Goal: Task Accomplishment & Management: Manage account settings

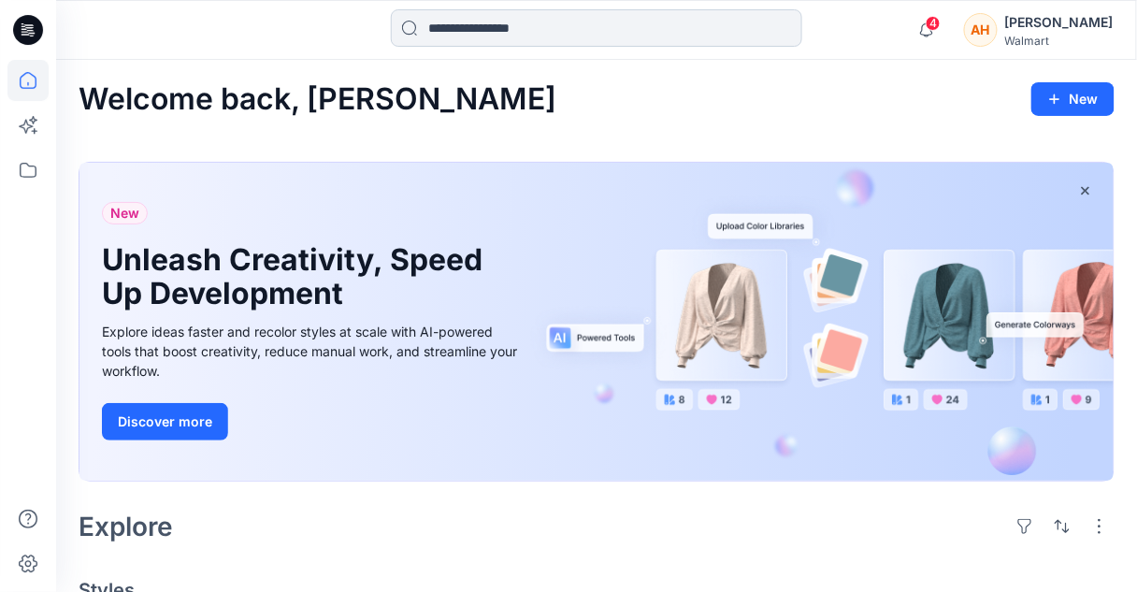
click at [509, 28] on input at bounding box center [596, 27] width 411 height 37
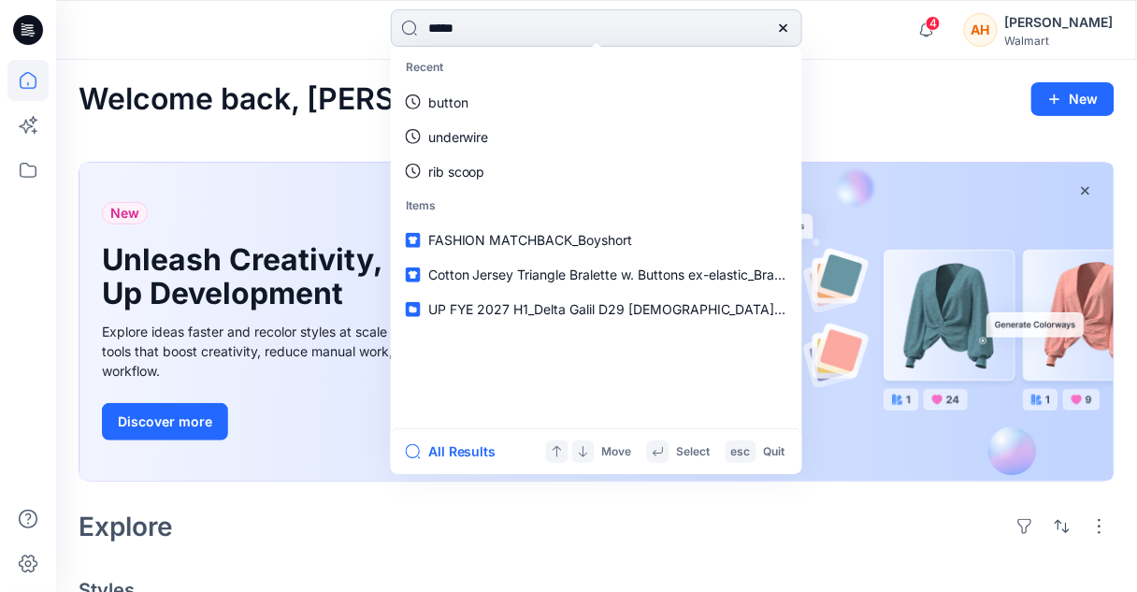
type input "******"
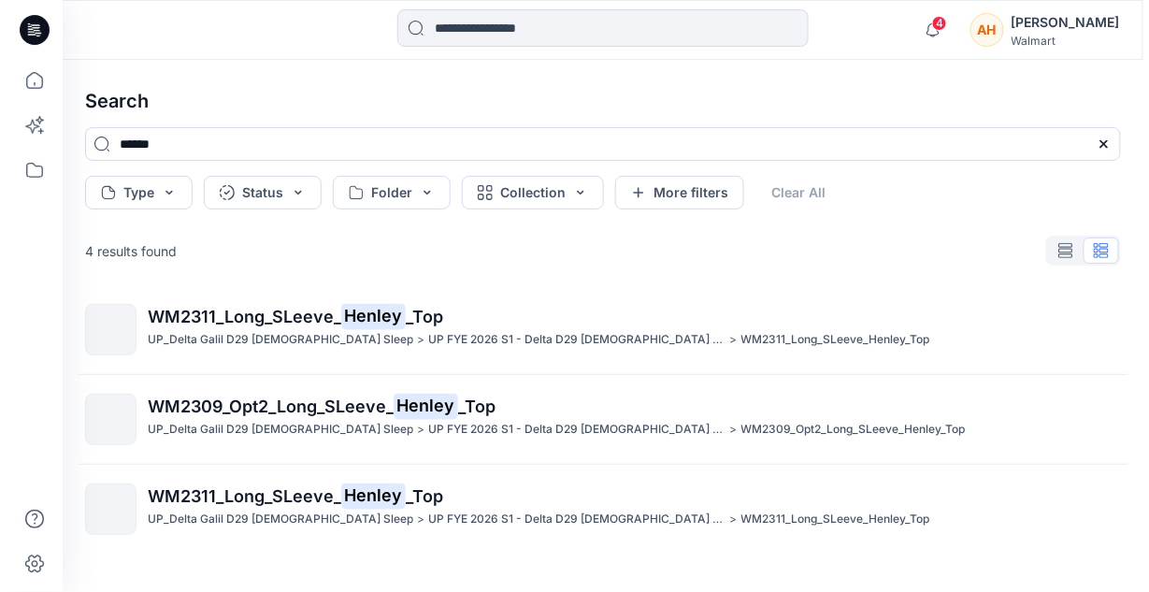
scroll to position [105, 0]
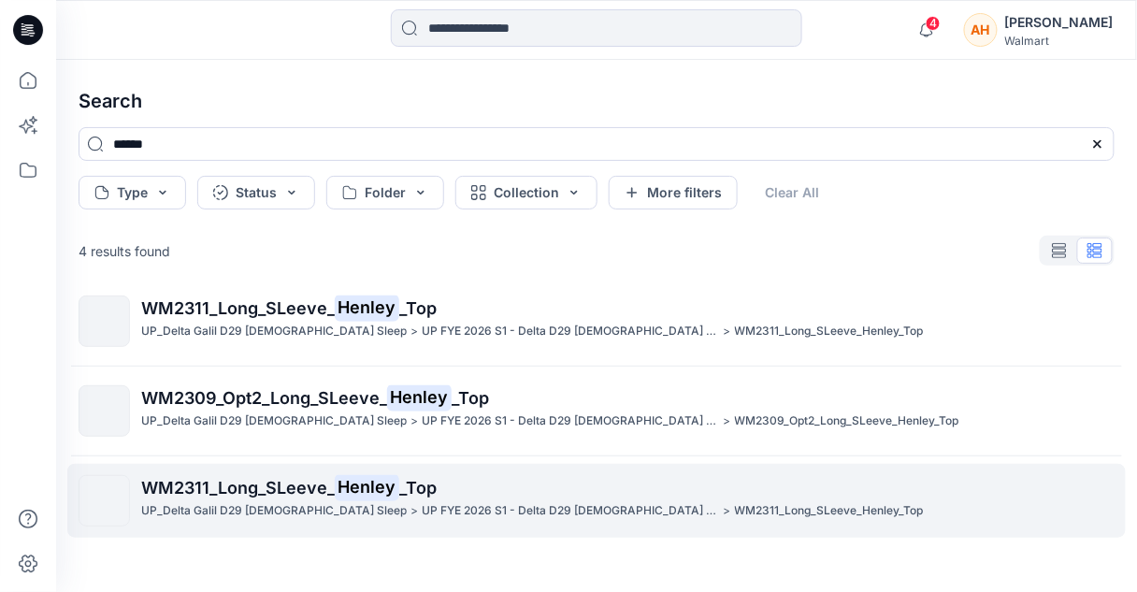
click at [294, 489] on span "WM2311_Long_SLeeve_" at bounding box center [238, 488] width 194 height 20
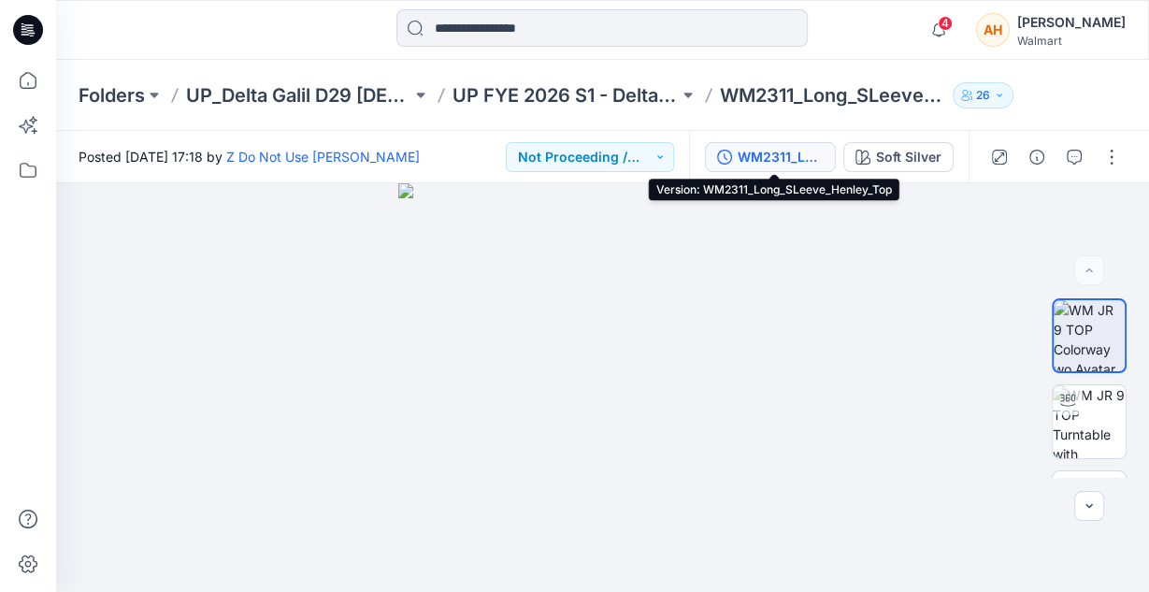
click at [799, 162] on div "WM2311_Long_SLeeve_Henley_Top" at bounding box center [781, 157] width 86 height 21
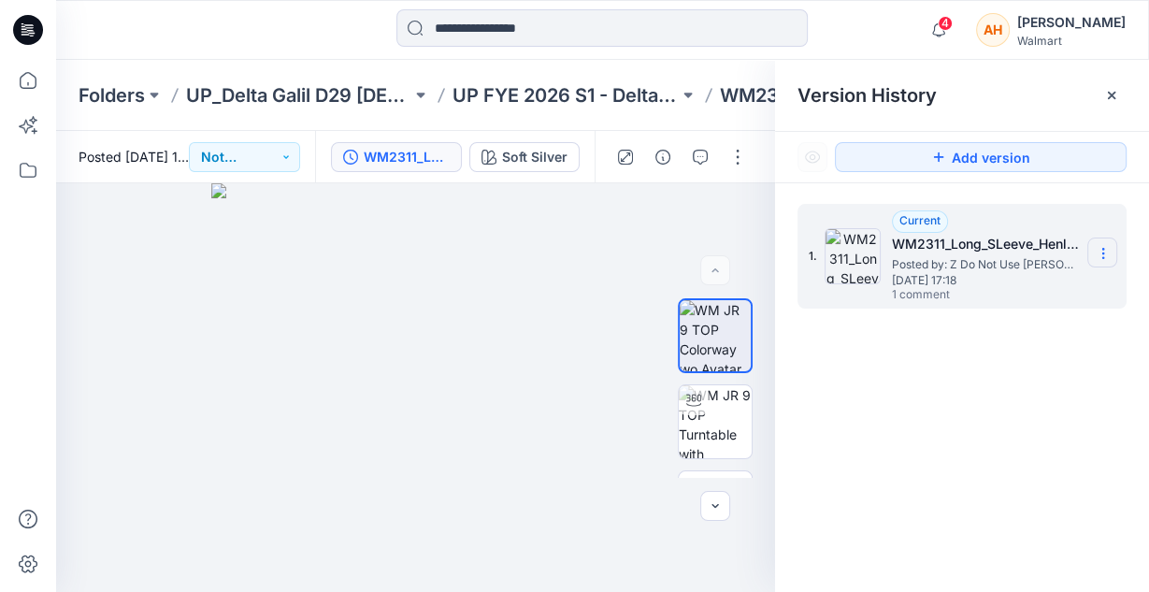
click at [1103, 243] on section at bounding box center [1102, 252] width 30 height 30
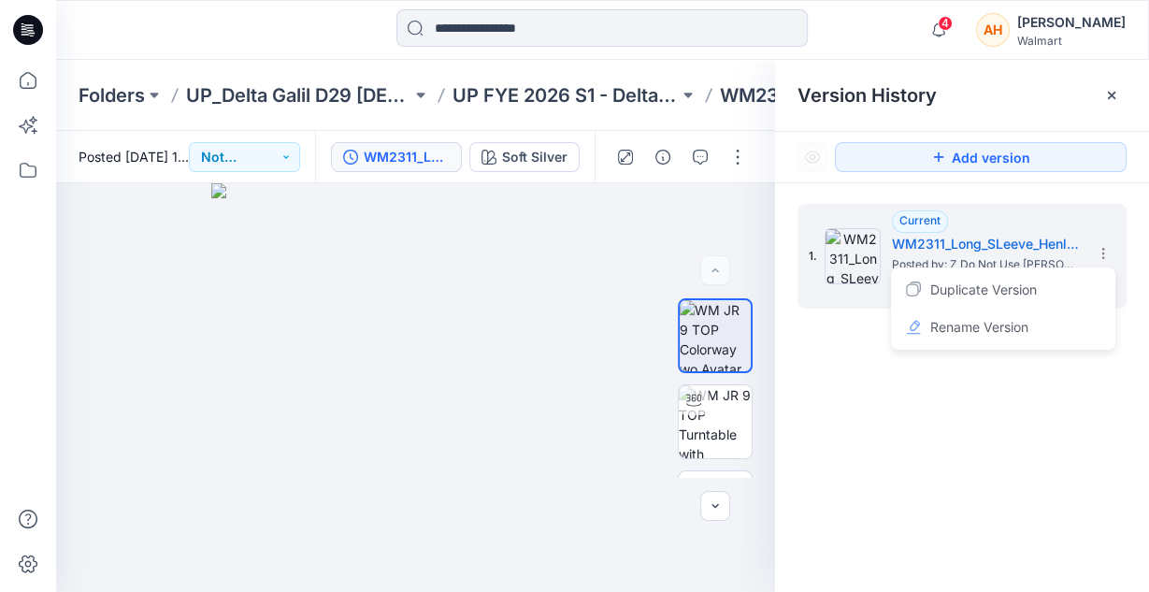
click at [923, 480] on div "1. Current WM2311_Long_SLeeve_Henley_Top Posted by: Z Do Not Use Elizabeth Al S…" at bounding box center [962, 401] width 374 height 436
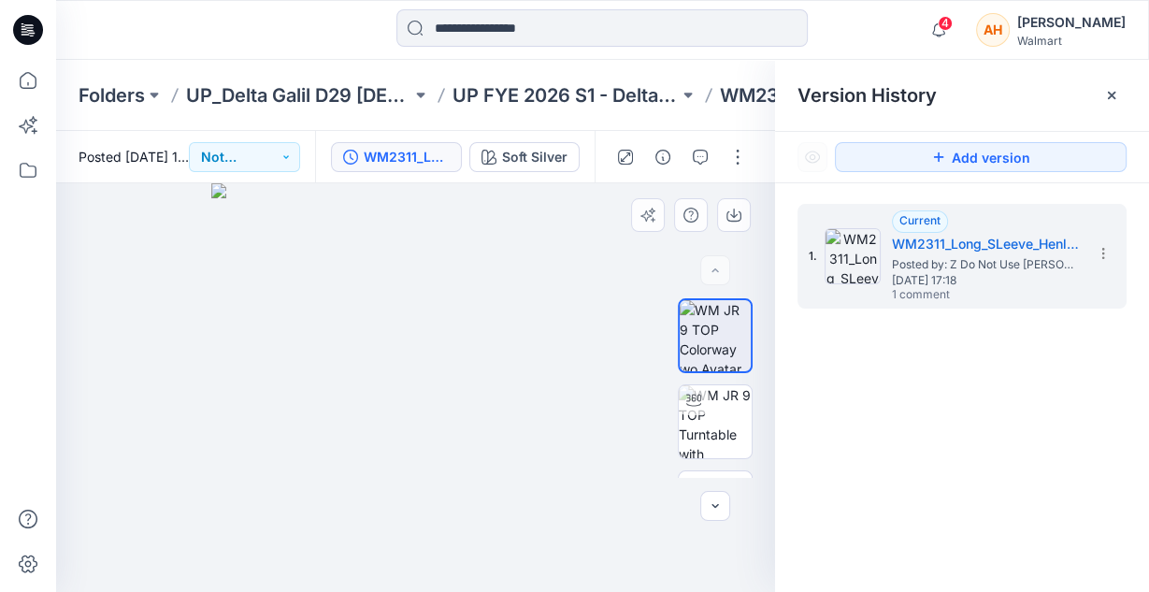
click at [561, 280] on img at bounding box center [415, 387] width 409 height 409
click at [1118, 90] on icon at bounding box center [1111, 95] width 15 height 15
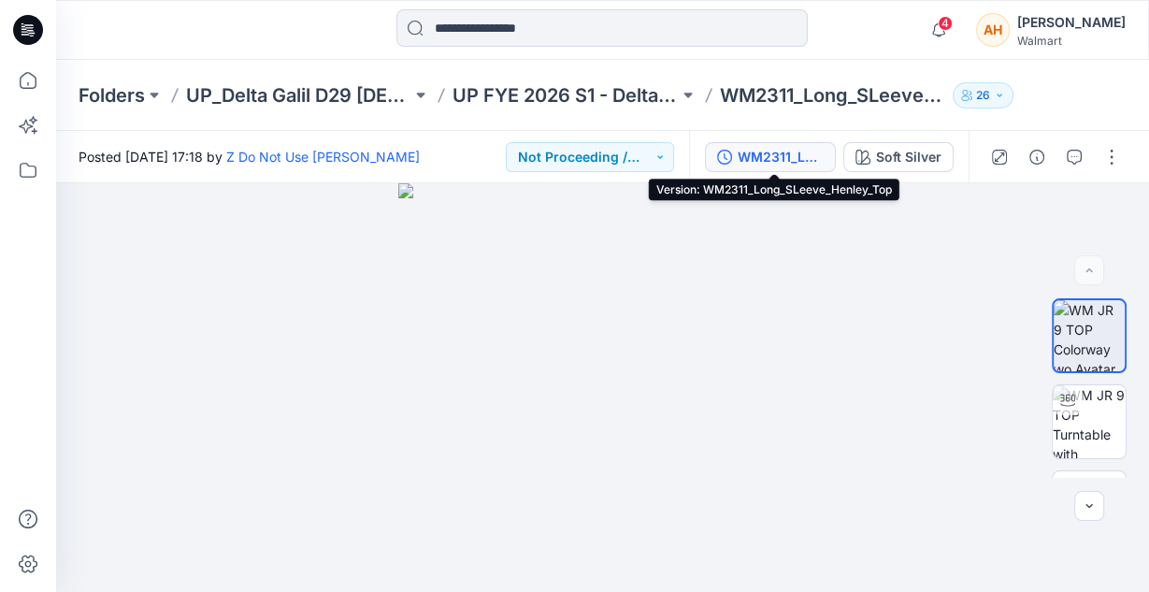
click at [775, 156] on div "WM2311_Long_SLeeve_Henley_Top" at bounding box center [781, 157] width 86 height 21
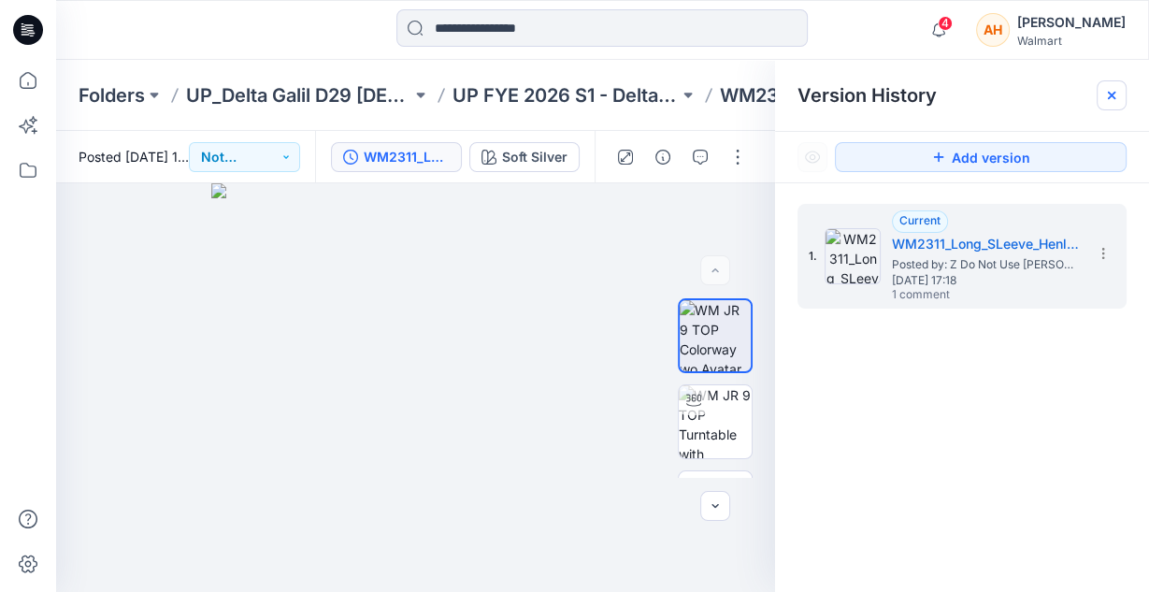
click at [1113, 102] on icon at bounding box center [1111, 95] width 15 height 15
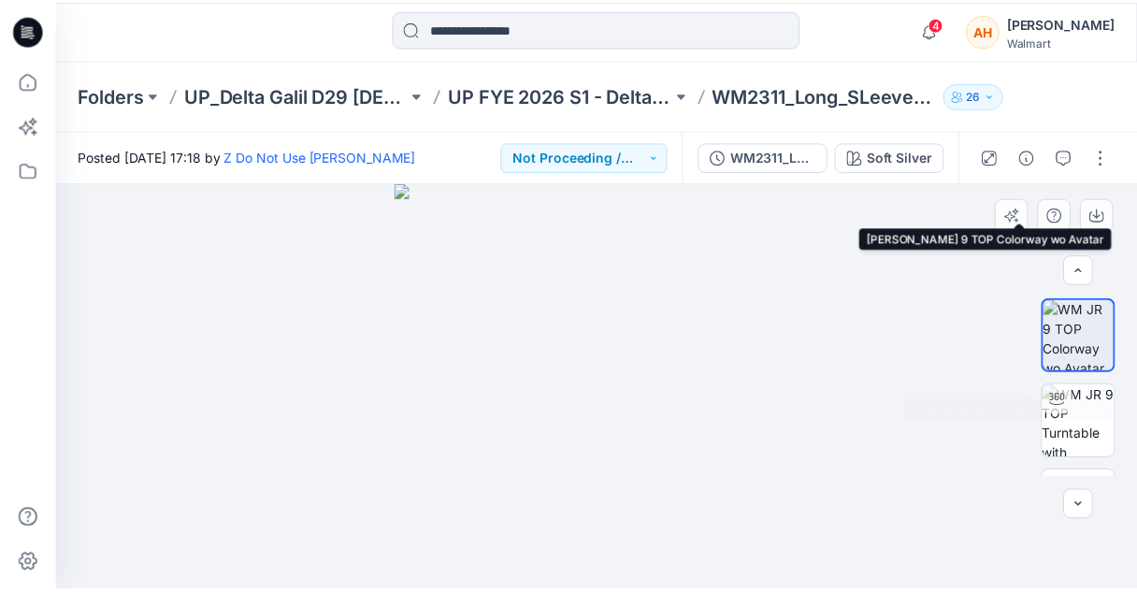
scroll to position [324, 0]
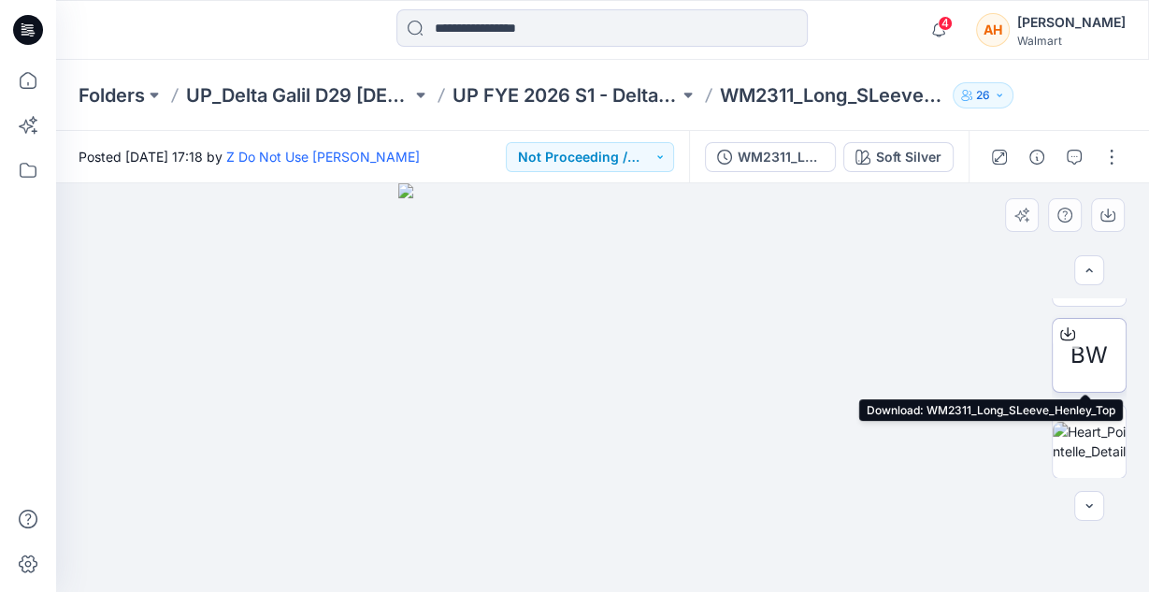
click at [1064, 338] on icon at bounding box center [1067, 334] width 15 height 10
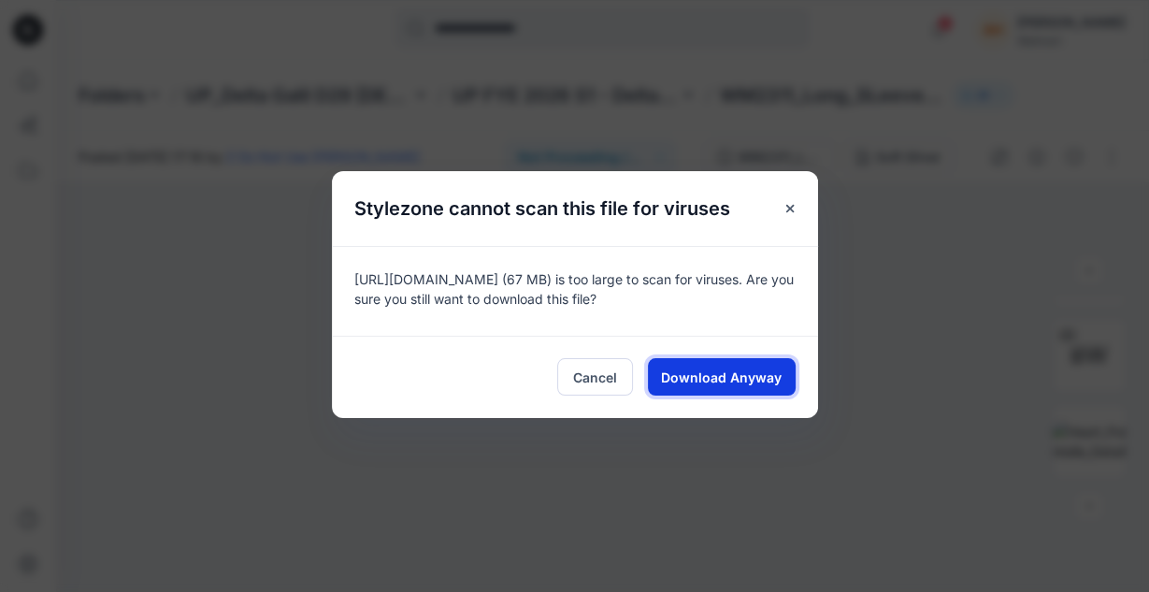
click at [710, 374] on span "Download Anyway" at bounding box center [721, 377] width 121 height 20
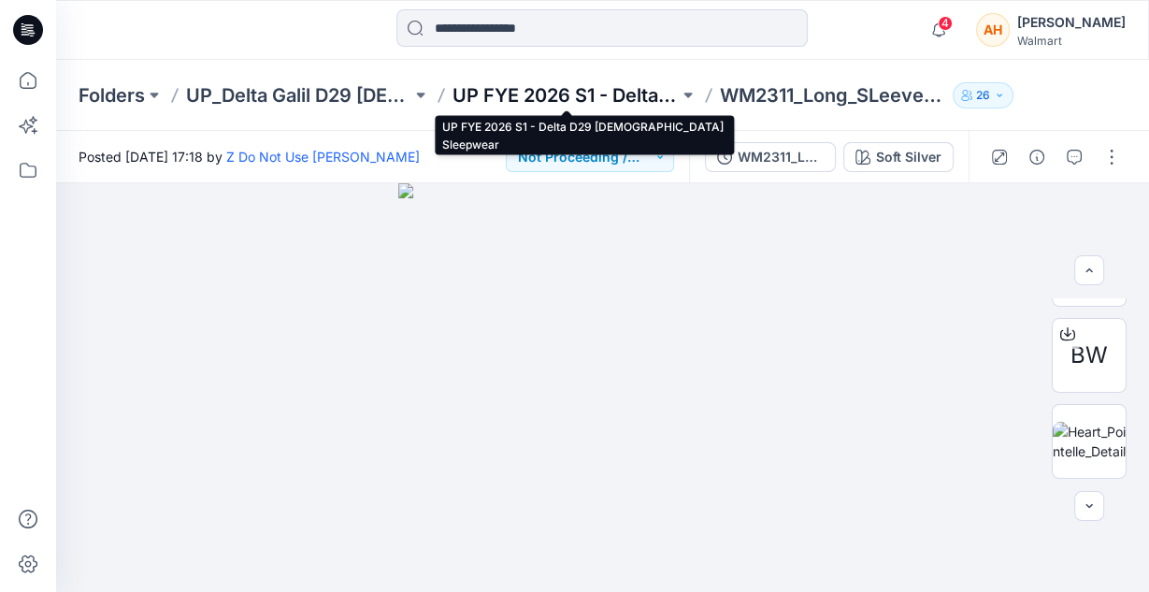
click at [598, 93] on p "UP FYE 2026 S1 - Delta D29 Ladies Sleepwear" at bounding box center [564, 95] width 225 height 26
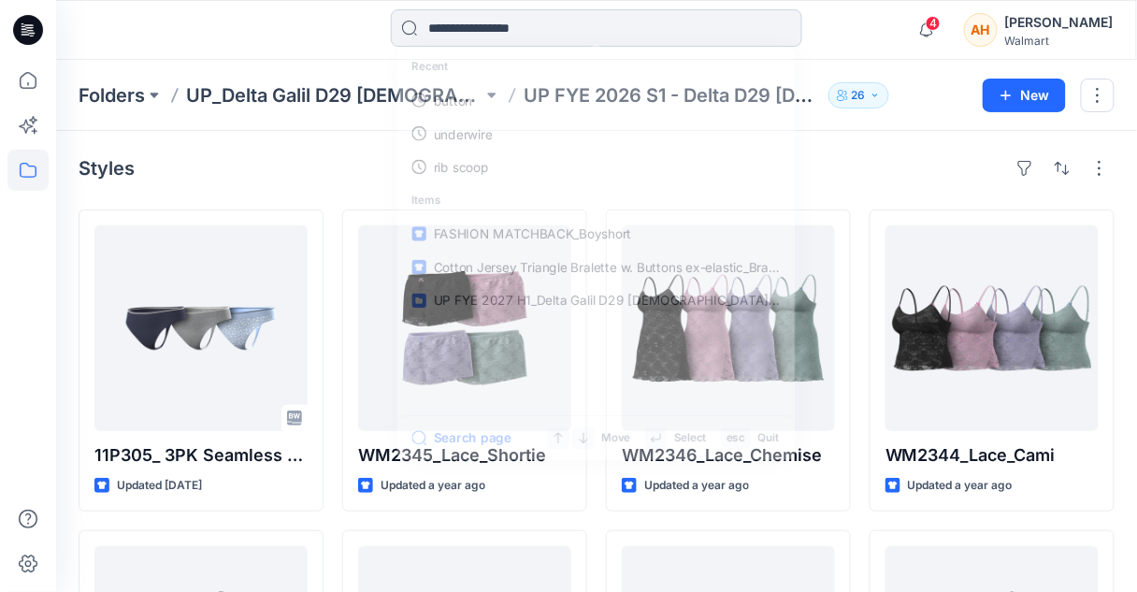
click at [516, 24] on input at bounding box center [596, 27] width 411 height 37
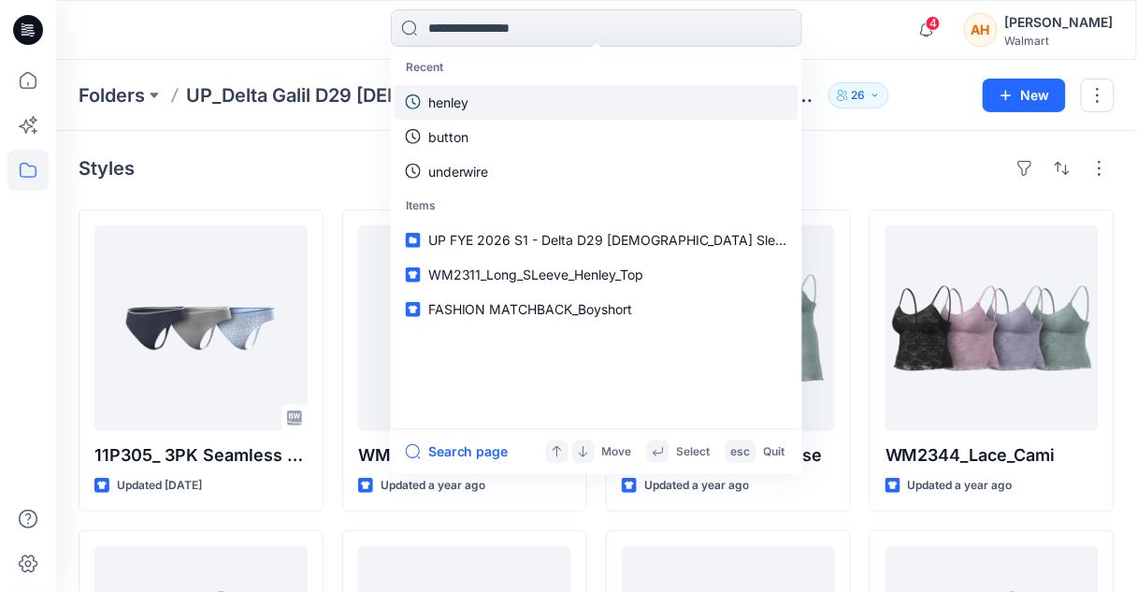
click at [458, 87] on link "henley" at bounding box center [596, 101] width 404 height 35
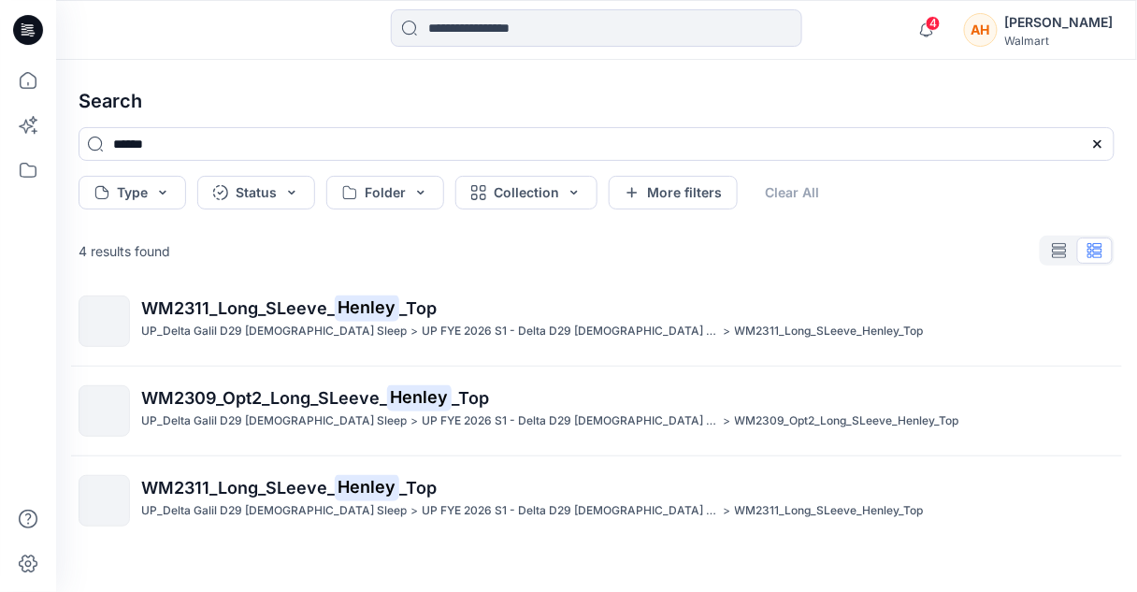
scroll to position [11, 0]
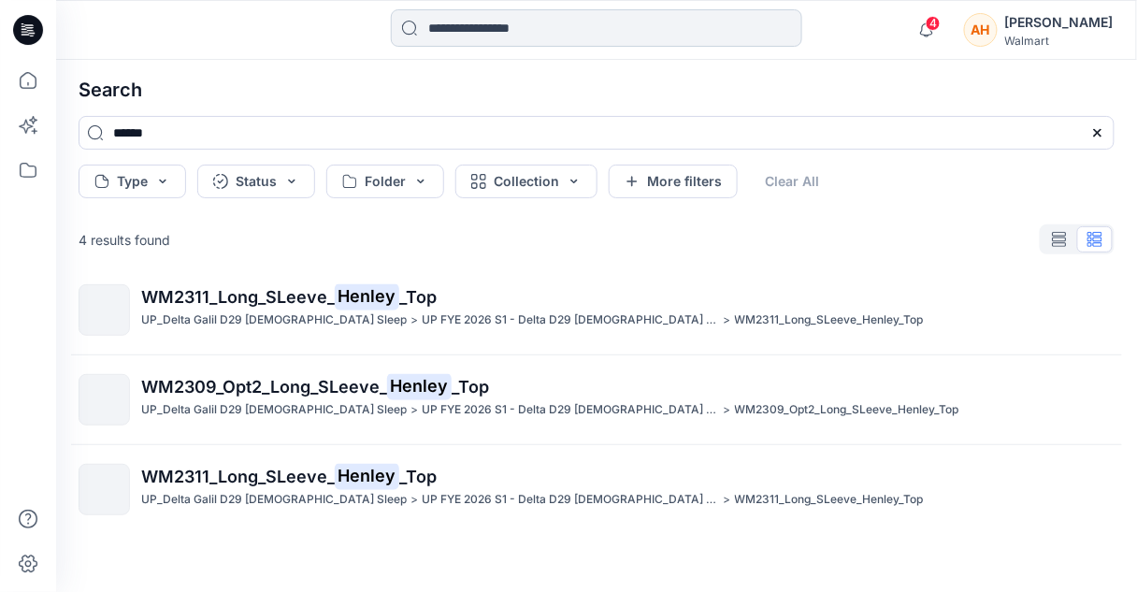
click at [445, 39] on input at bounding box center [596, 27] width 411 height 37
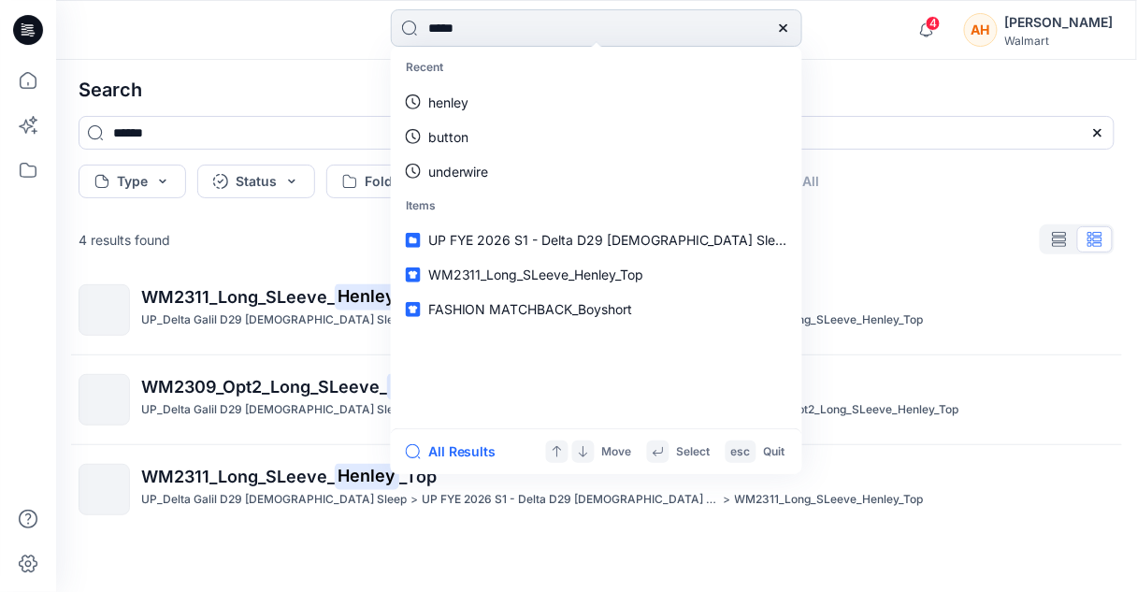
type input "******"
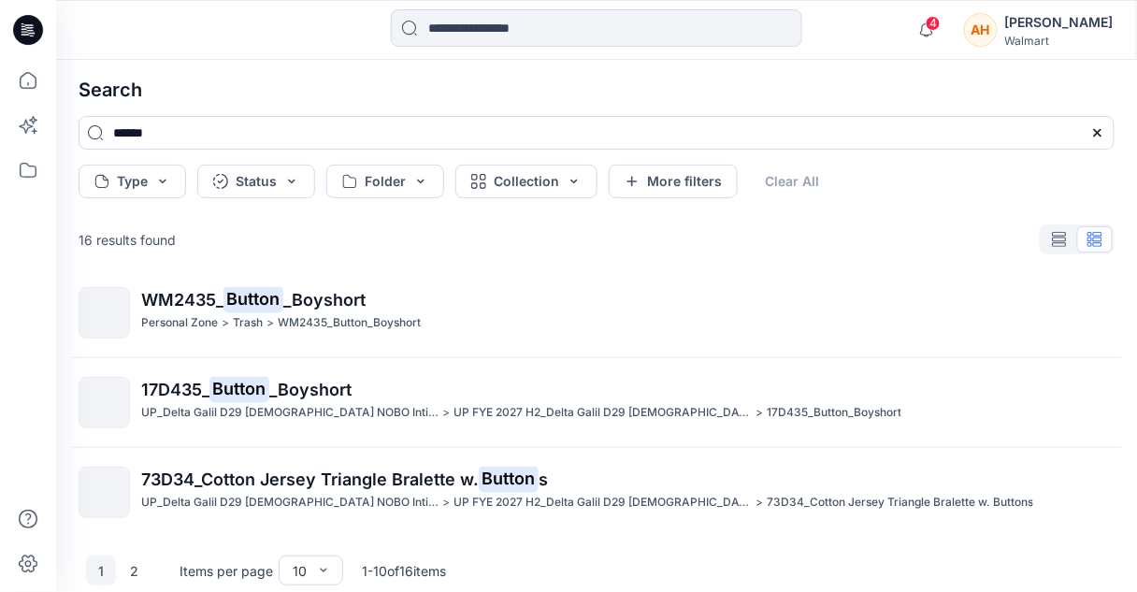
scroll to position [641, 0]
click at [129, 578] on button "2" at bounding box center [135, 570] width 30 height 30
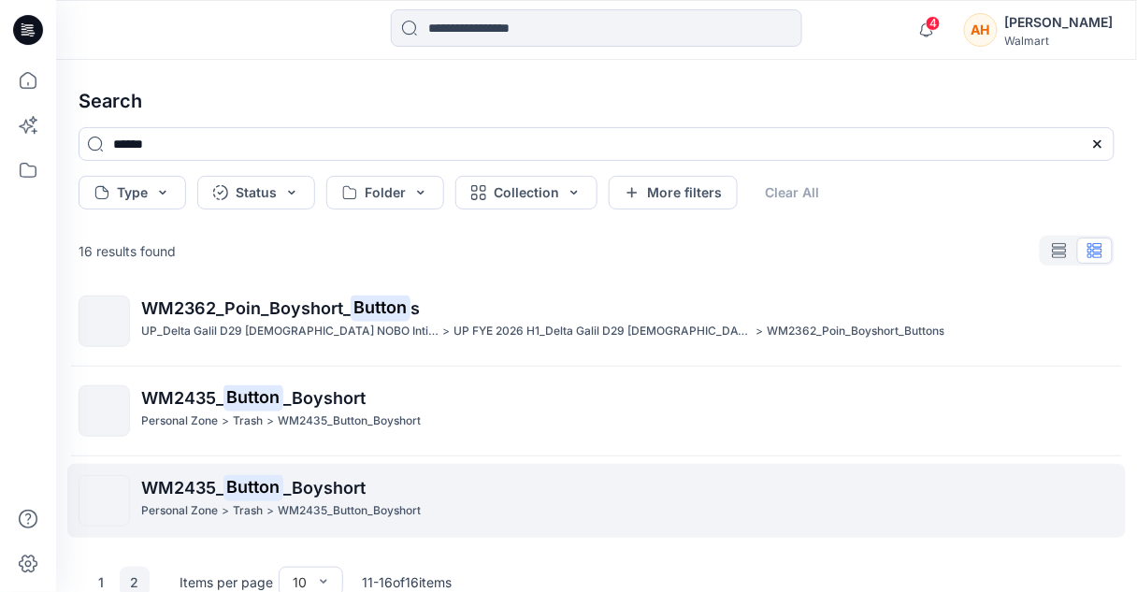
scroll to position [41, 0]
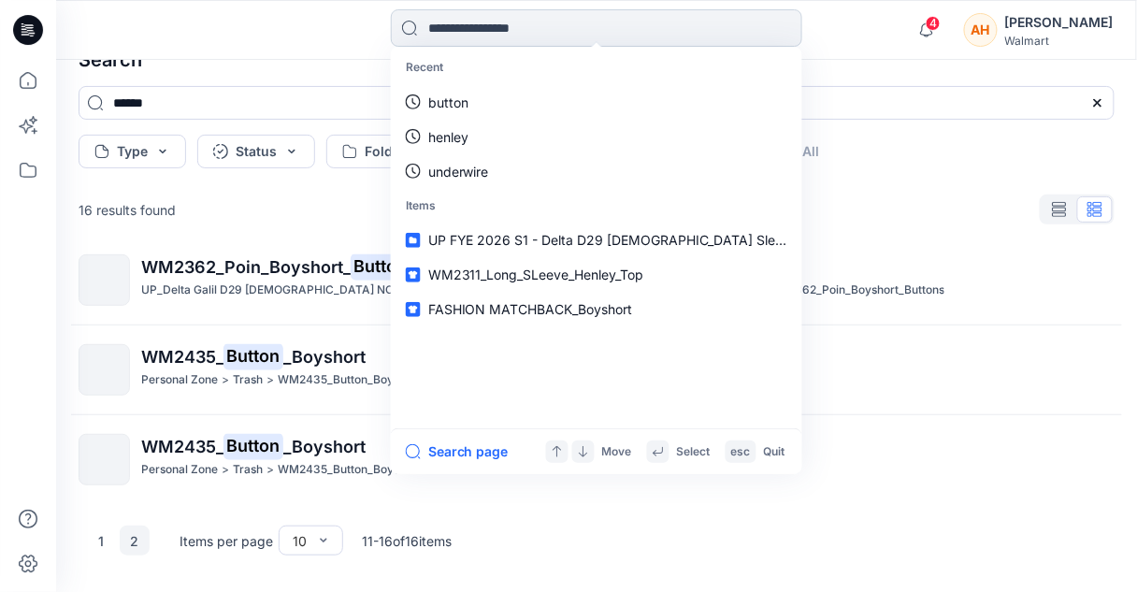
drag, startPoint x: 512, startPoint y: 14, endPoint x: 449, endPoint y: 29, distance: 65.3
click at [449, 29] on input at bounding box center [596, 27] width 411 height 37
type input "****"
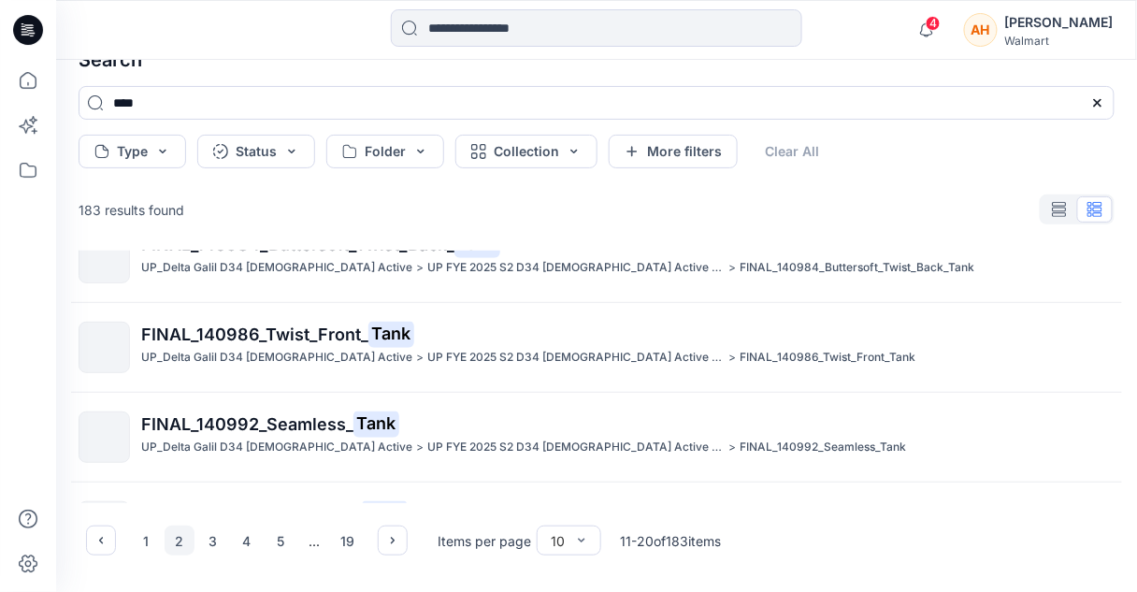
scroll to position [641, 0]
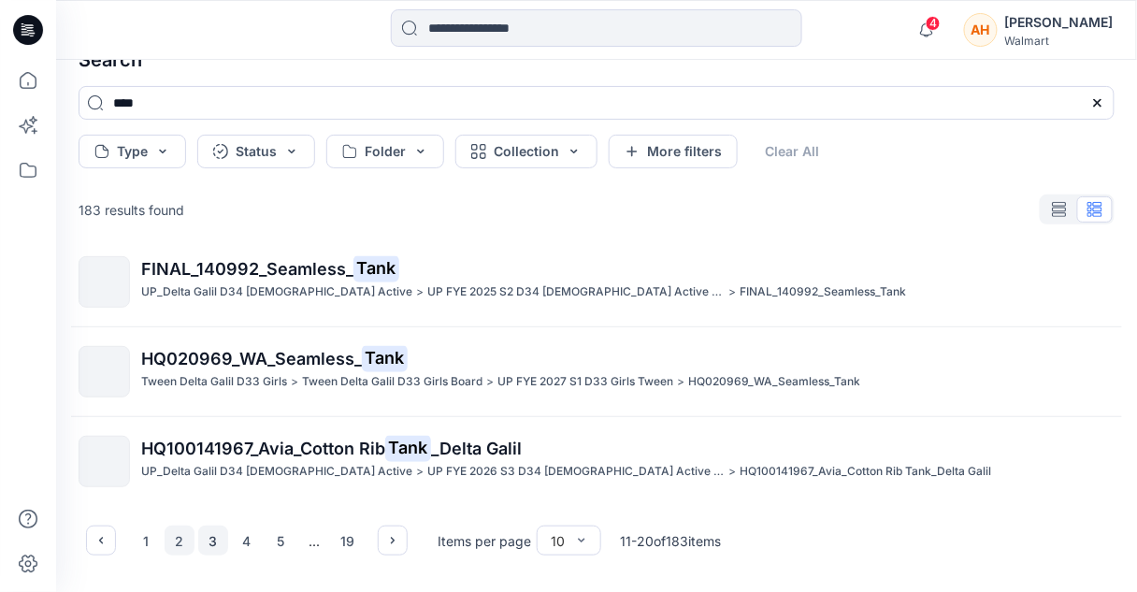
click at [214, 545] on button "3" at bounding box center [213, 540] width 30 height 30
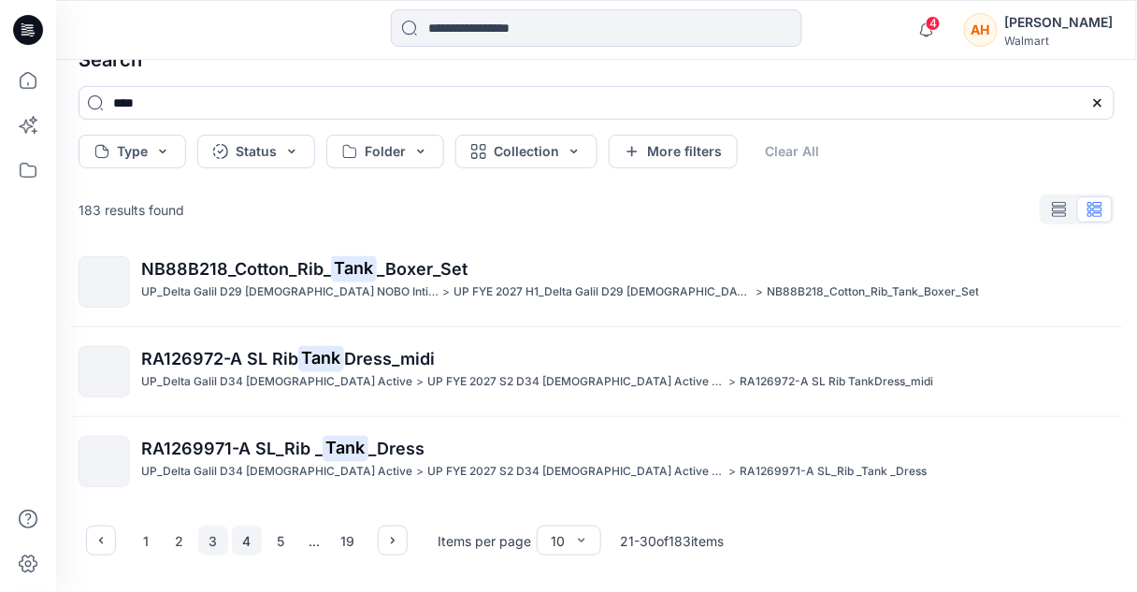
click at [246, 536] on button "4" at bounding box center [247, 540] width 30 height 30
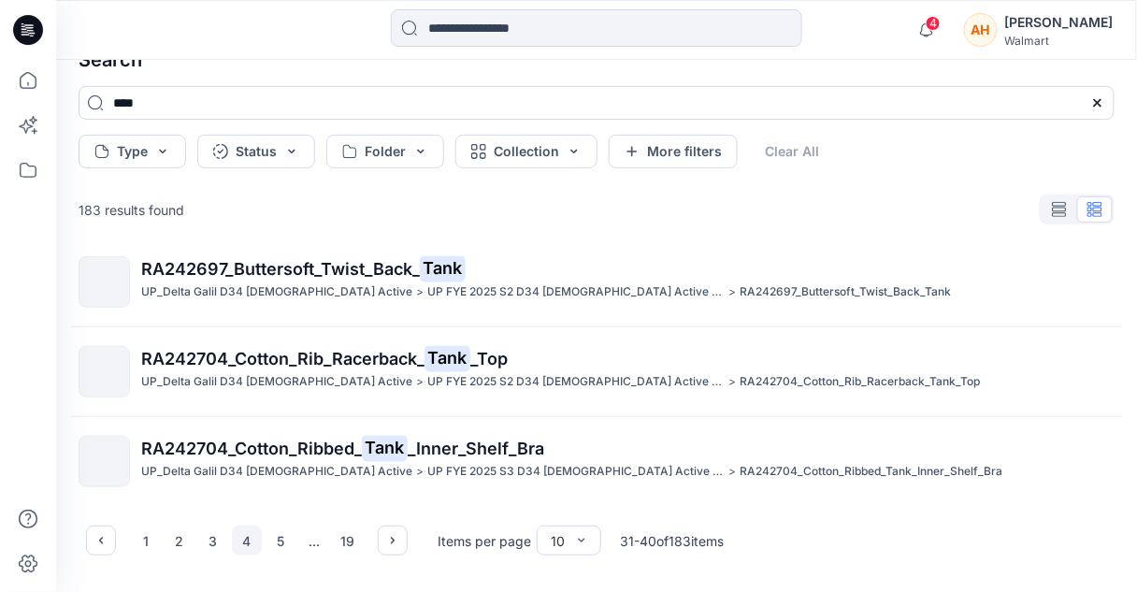
click at [262, 539] on div "1 2 3 4 5 ... 19" at bounding box center [247, 540] width 232 height 30
click at [276, 551] on button "5" at bounding box center [280, 540] width 30 height 30
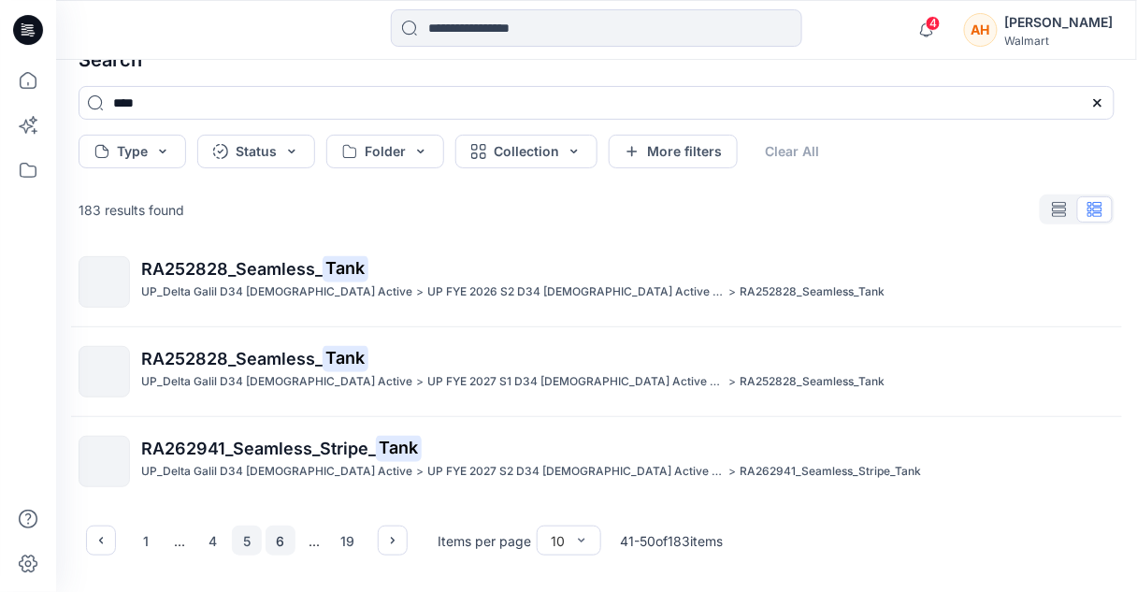
click at [274, 552] on button "6" at bounding box center [280, 540] width 30 height 30
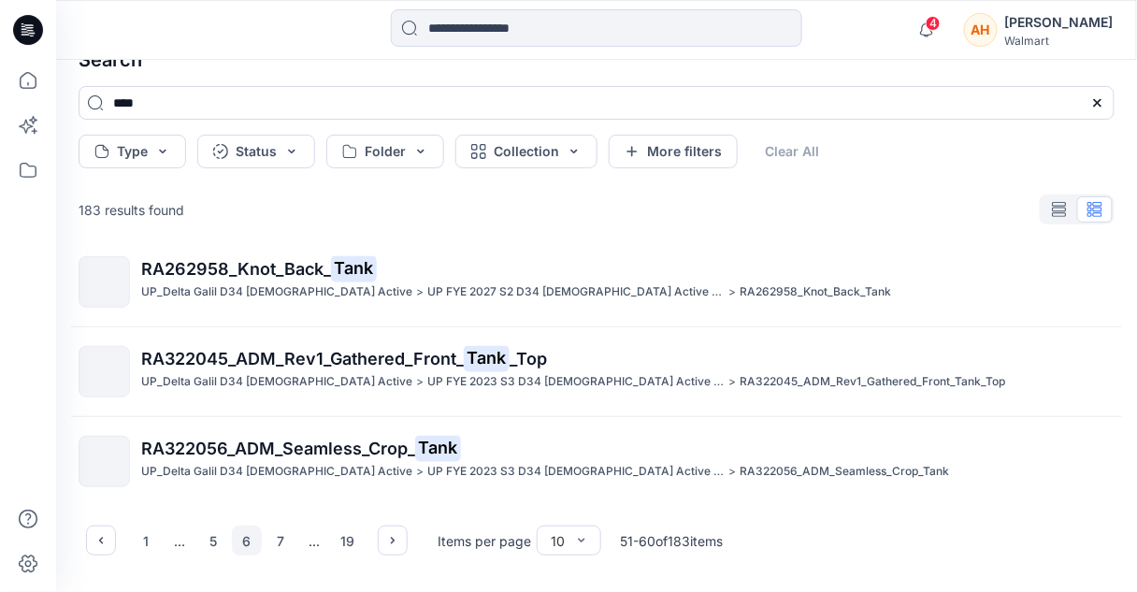
click at [372, 535] on div "1 ... 5 6 7 ... 19" at bounding box center [247, 540] width 322 height 30
click at [387, 541] on icon "button" at bounding box center [392, 540] width 15 height 15
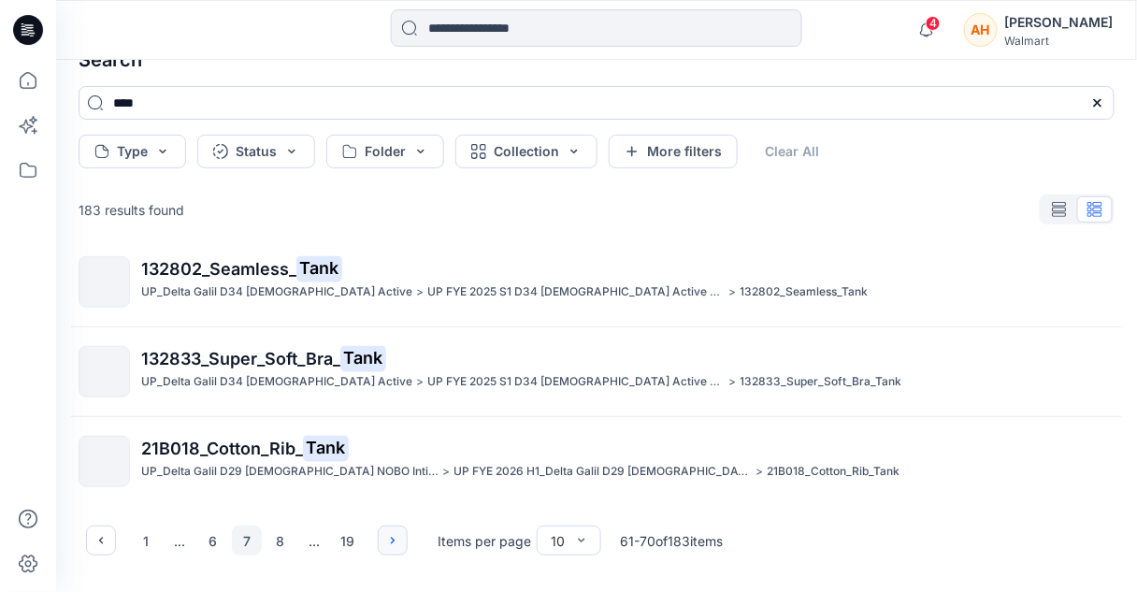
click at [387, 541] on icon "button" at bounding box center [392, 540] width 15 height 15
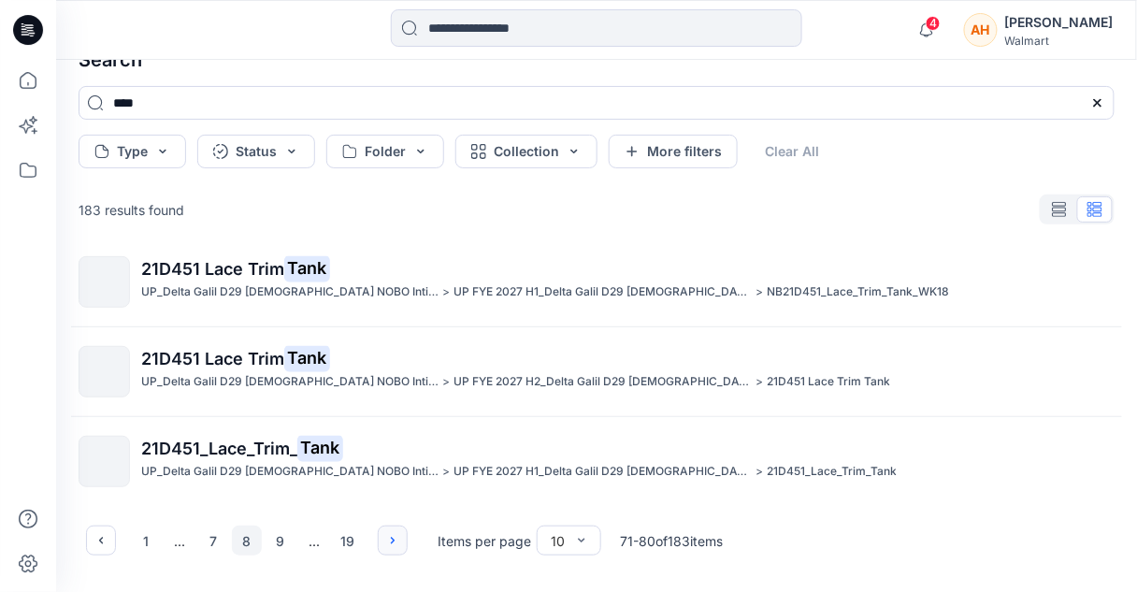
click at [387, 541] on icon "button" at bounding box center [392, 540] width 15 height 15
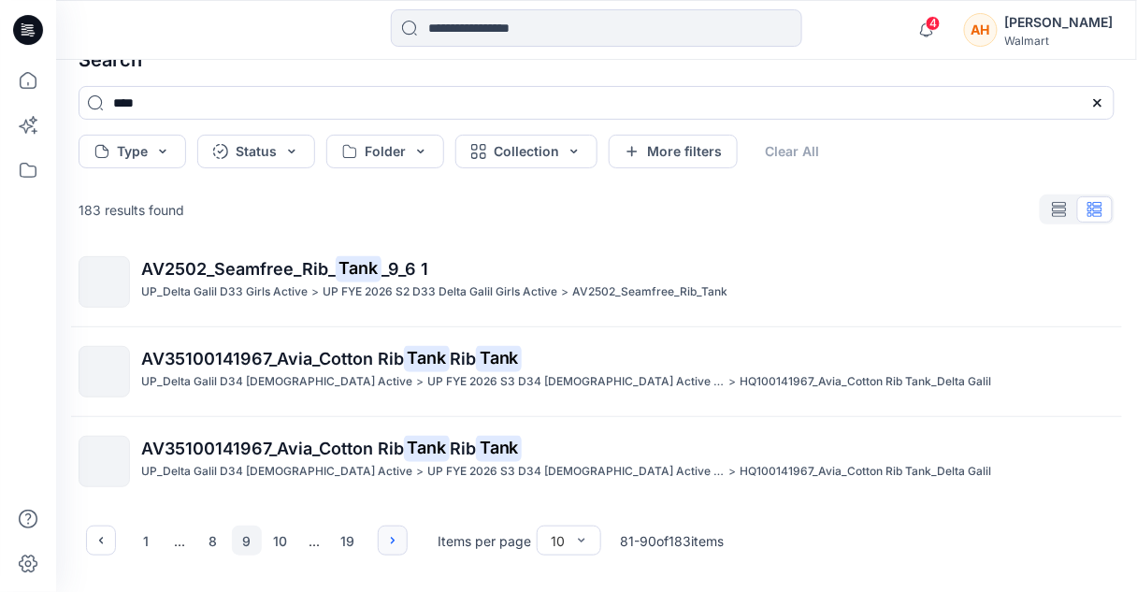
click at [398, 548] on button "button" at bounding box center [393, 540] width 30 height 30
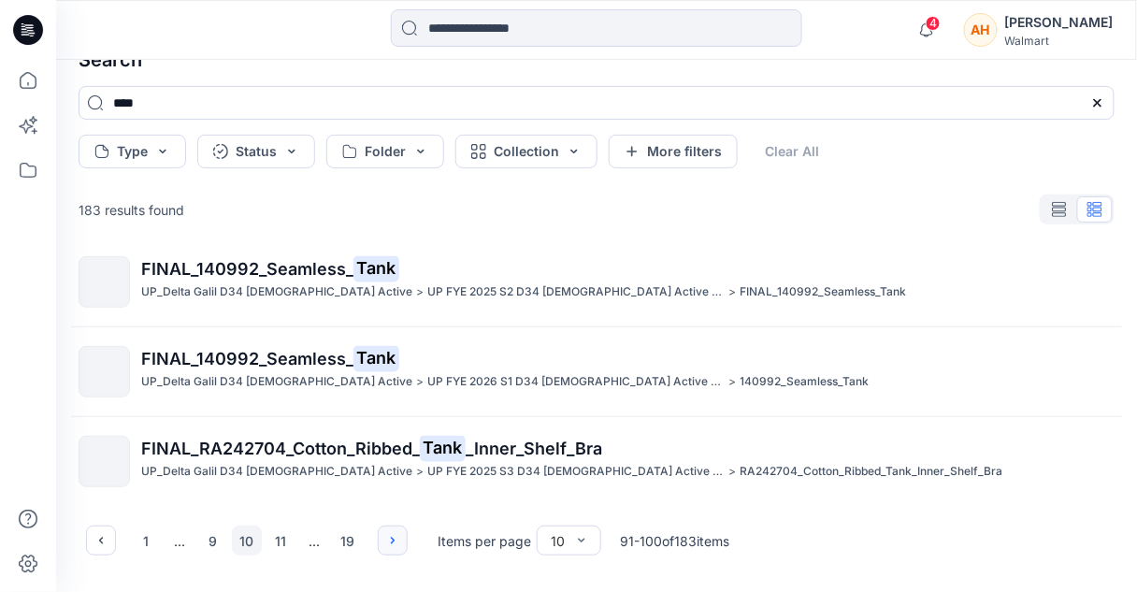
click at [398, 548] on button "button" at bounding box center [393, 540] width 30 height 30
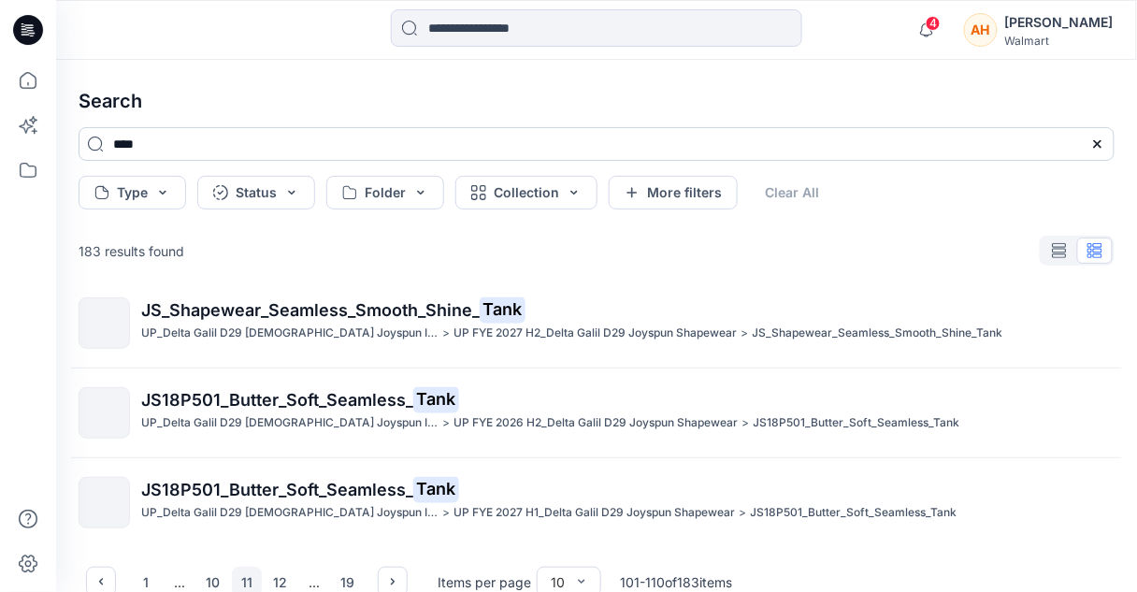
click at [122, 149] on input "****" at bounding box center [597, 144] width 1036 height 34
click at [121, 148] on input "****" at bounding box center [597, 144] width 1036 height 34
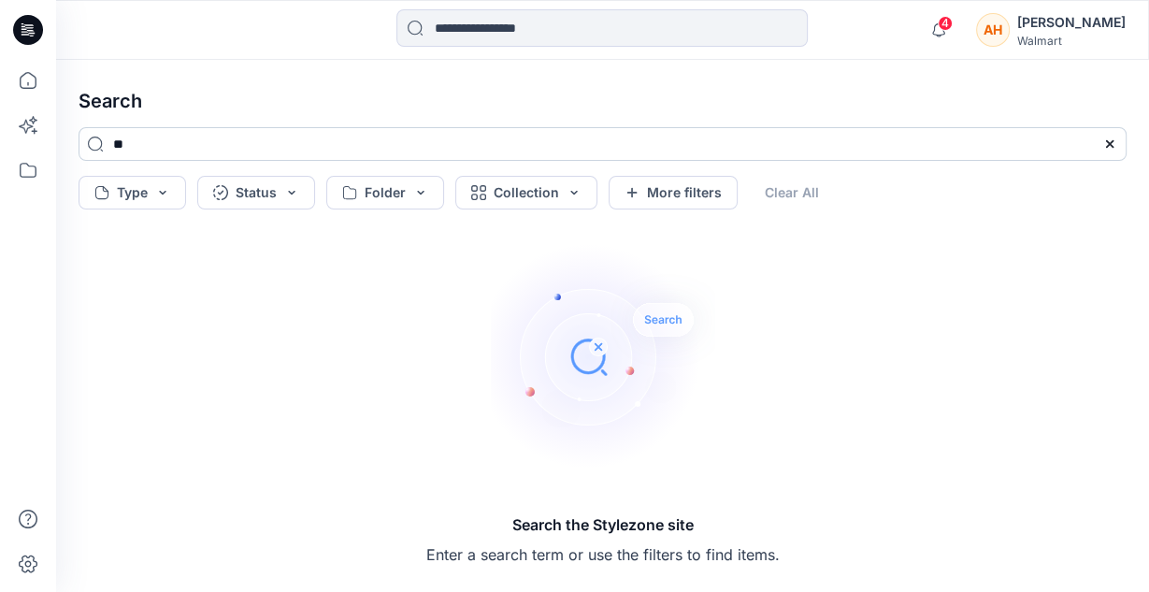
type input "*"
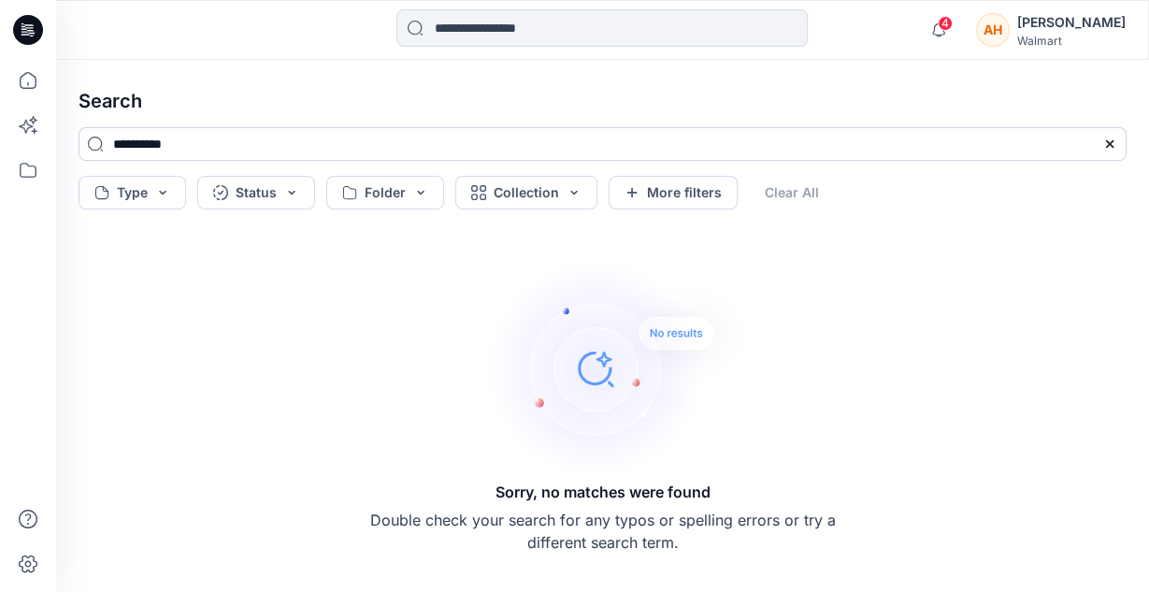
click at [150, 143] on input "**********" at bounding box center [603, 144] width 1048 height 34
type input "**********"
click at [956, 13] on icon "button" at bounding box center [939, 29] width 36 height 37
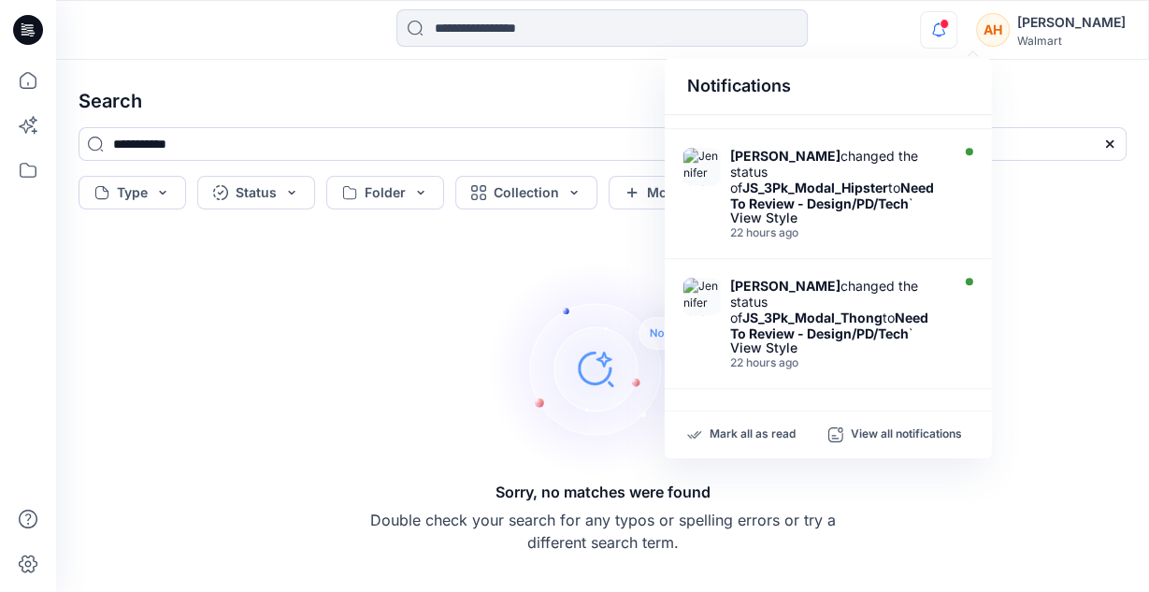
scroll to position [753, 0]
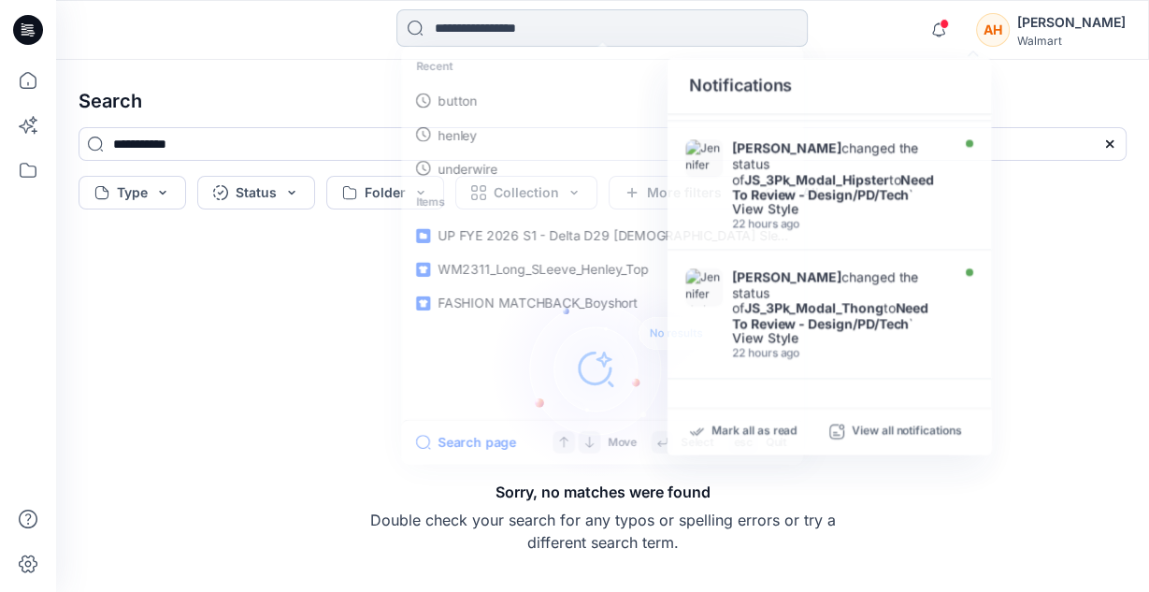
click at [498, 24] on input at bounding box center [601, 27] width 411 height 37
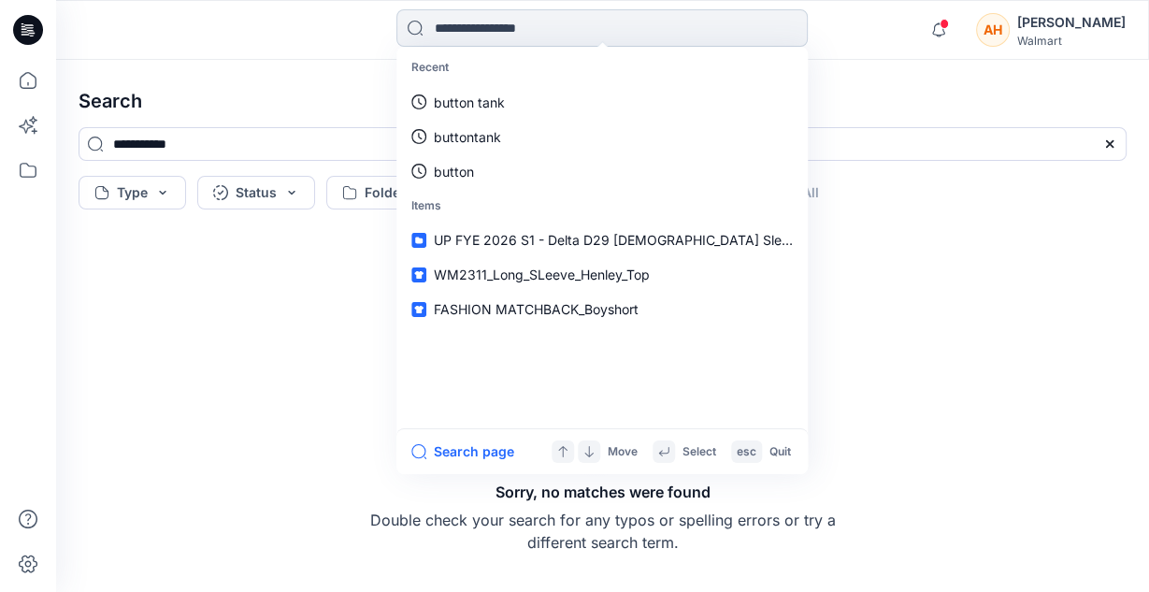
click at [498, 24] on input at bounding box center [601, 27] width 411 height 37
type input "*"
click at [1043, 37] on div "AH Anya Haber Walmart" at bounding box center [1051, 29] width 150 height 37
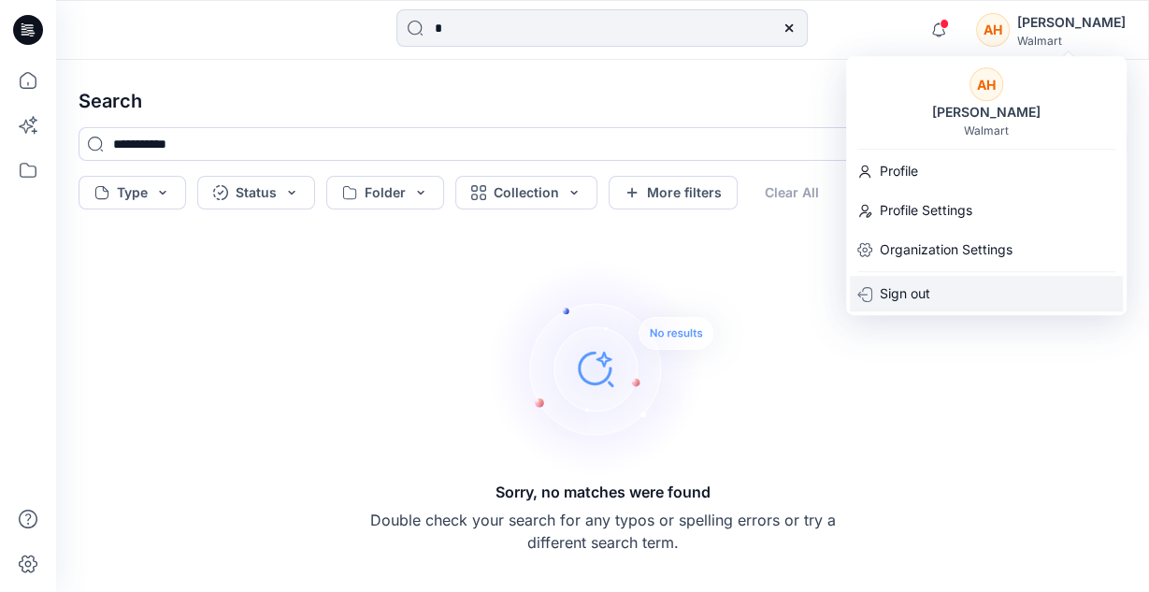
click at [968, 283] on div "Sign out" at bounding box center [986, 294] width 273 height 36
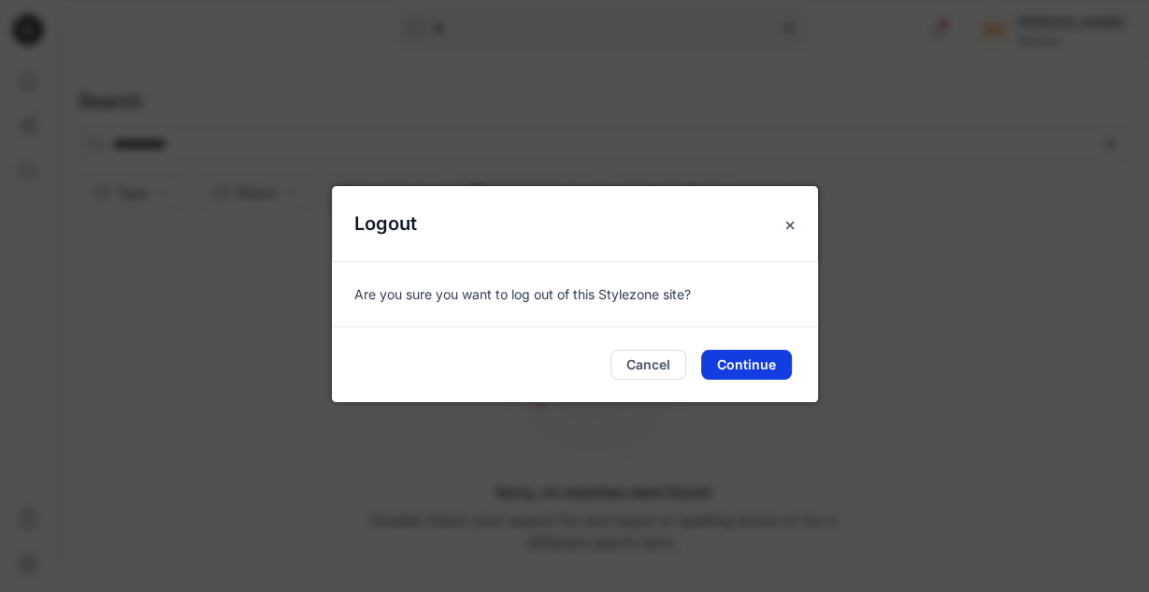
click at [719, 371] on button "Continue" at bounding box center [746, 365] width 91 height 30
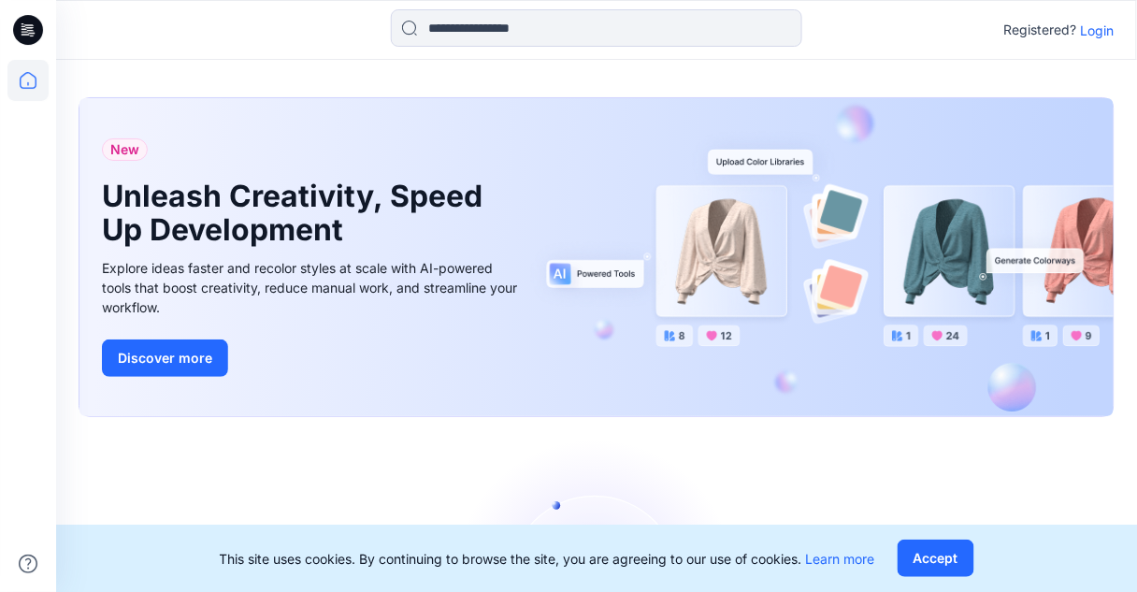
click at [1099, 31] on p "Login" at bounding box center [1098, 31] width 34 height 20
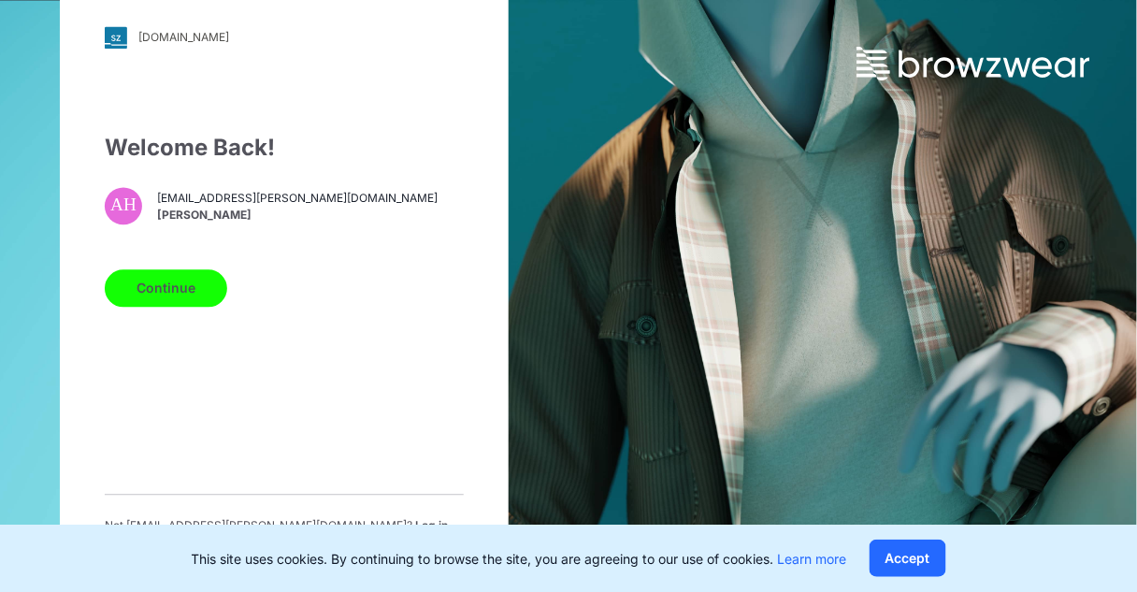
click at [155, 294] on button "Continue" at bounding box center [166, 287] width 122 height 37
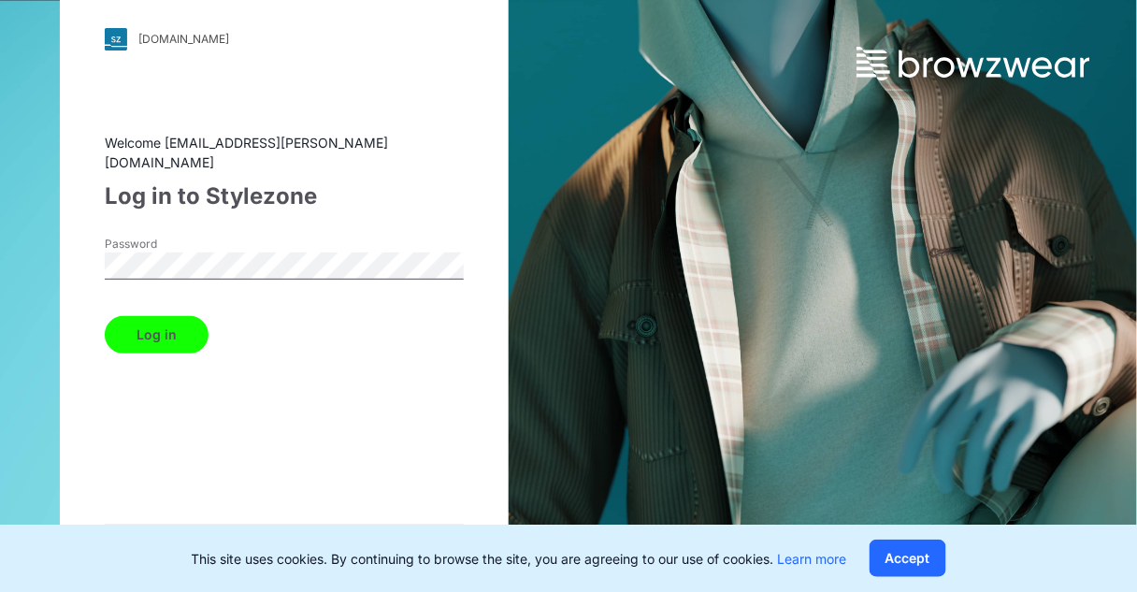
click at [181, 348] on div "Welcome anya.haber@us.deltagalil.com Log in to Stylezone Password Log in Forget…" at bounding box center [284, 349] width 359 height 432
click at [178, 339] on button "Log in" at bounding box center [157, 334] width 104 height 37
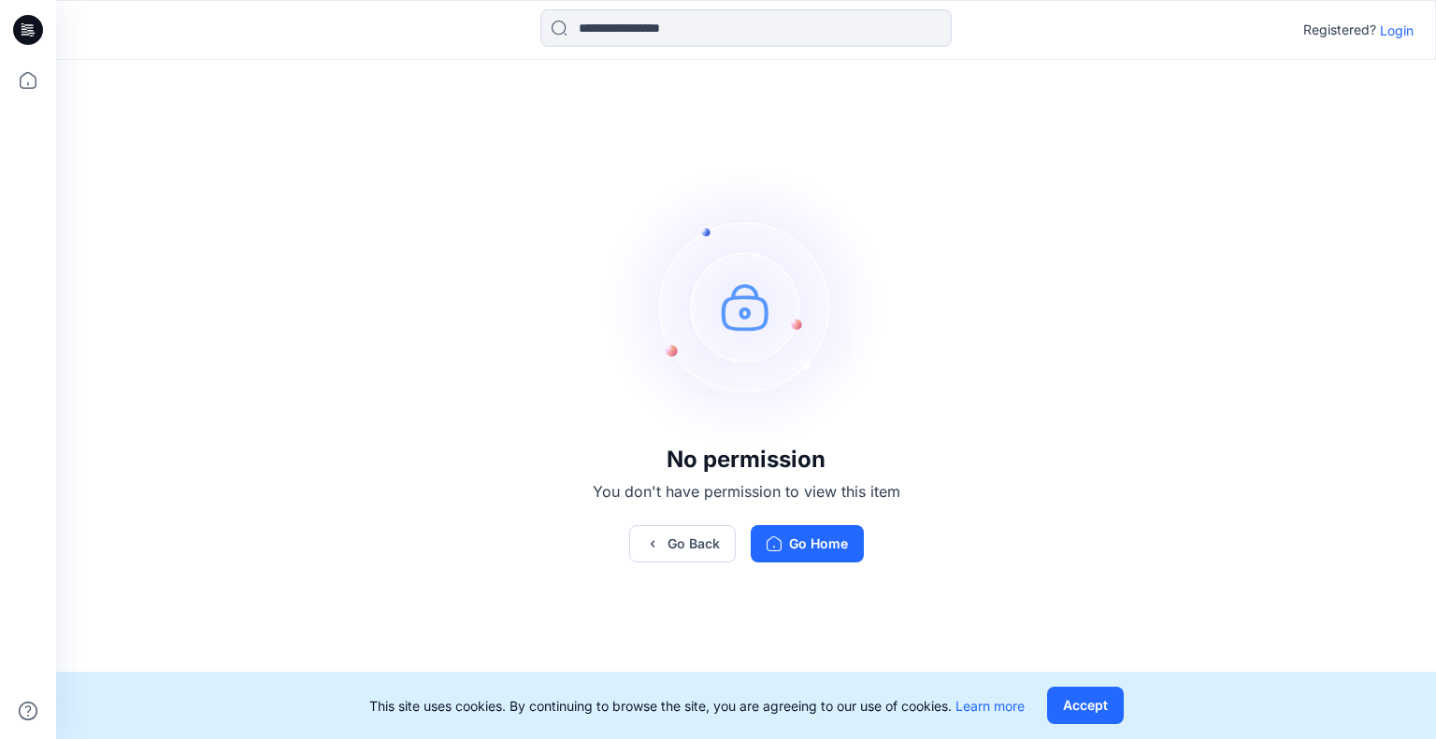
click at [1391, 26] on p "Login" at bounding box center [1397, 31] width 34 height 20
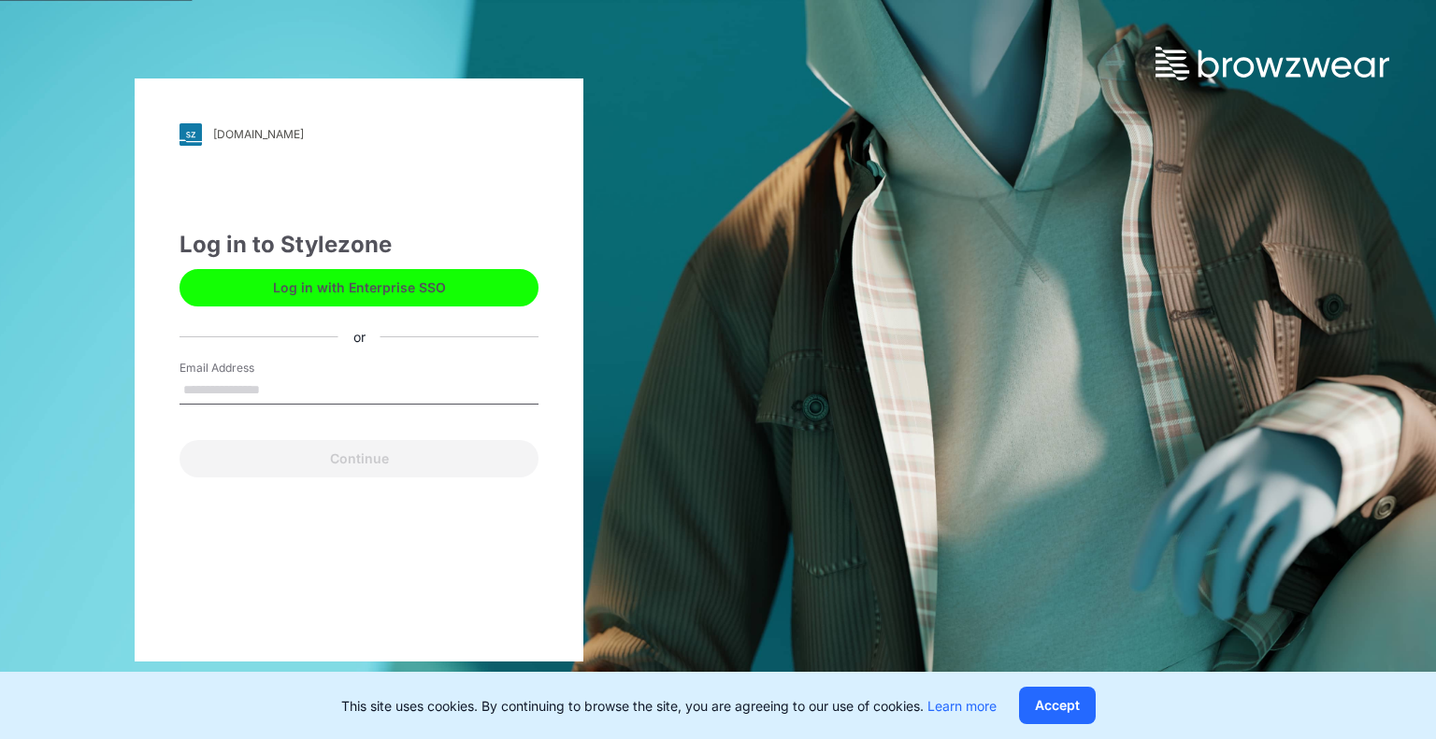
click at [348, 388] on input "Email Address" at bounding box center [358, 391] width 359 height 28
type input "**********"
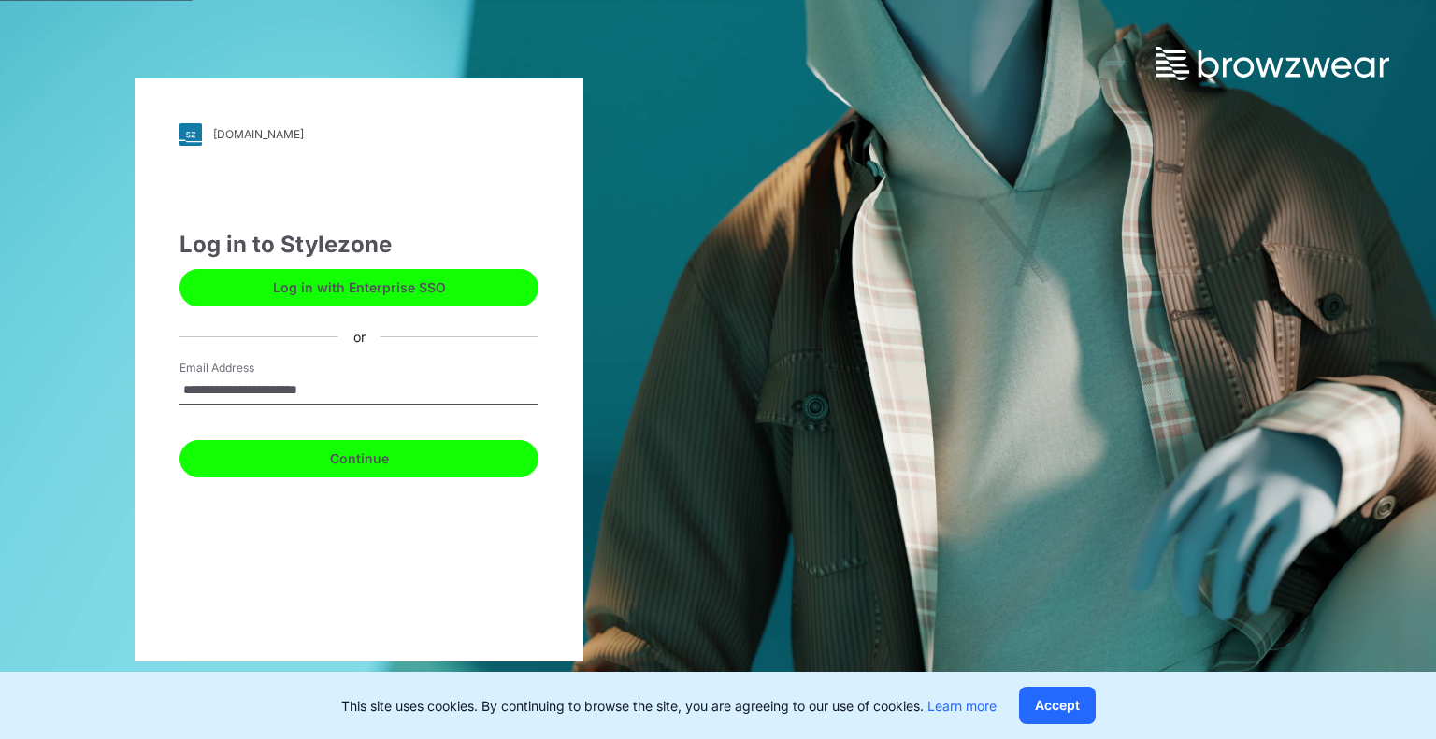
click at [340, 472] on button "Continue" at bounding box center [358, 458] width 359 height 37
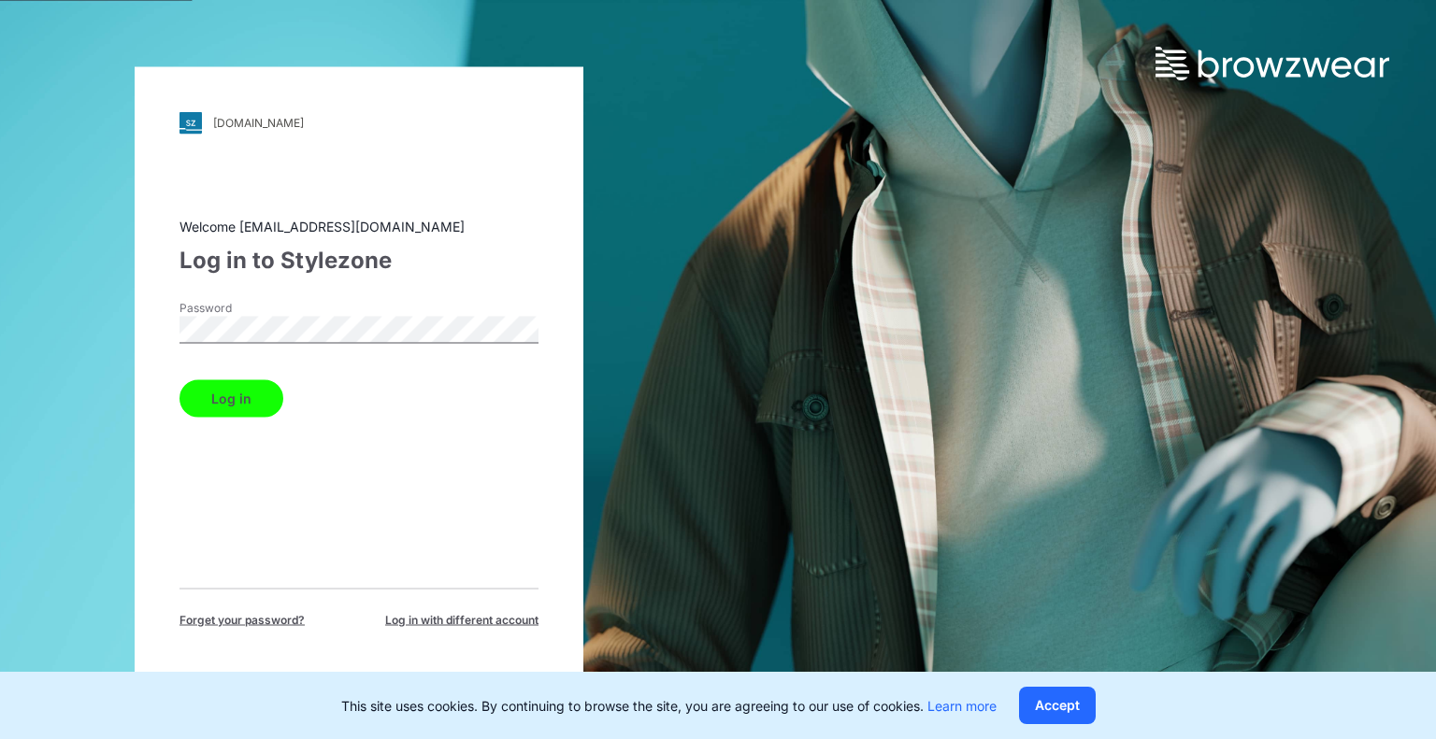
click at [234, 419] on div "Welcome anyakellyhaber@gmail.com Log in to Stylezone Password Log in Forget you…" at bounding box center [358, 422] width 359 height 412
click at [239, 406] on button "Log in" at bounding box center [231, 398] width 104 height 37
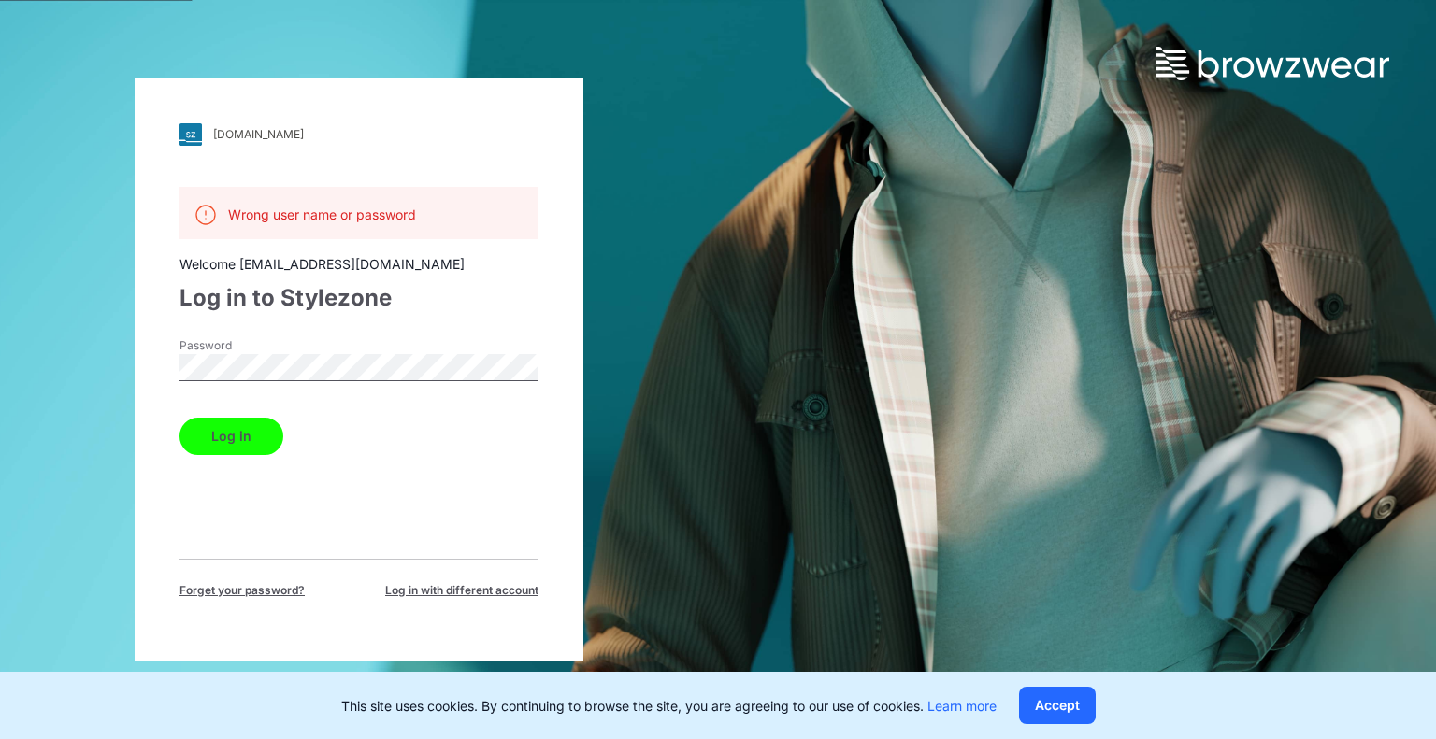
click at [259, 383] on div "Password" at bounding box center [358, 365] width 359 height 56
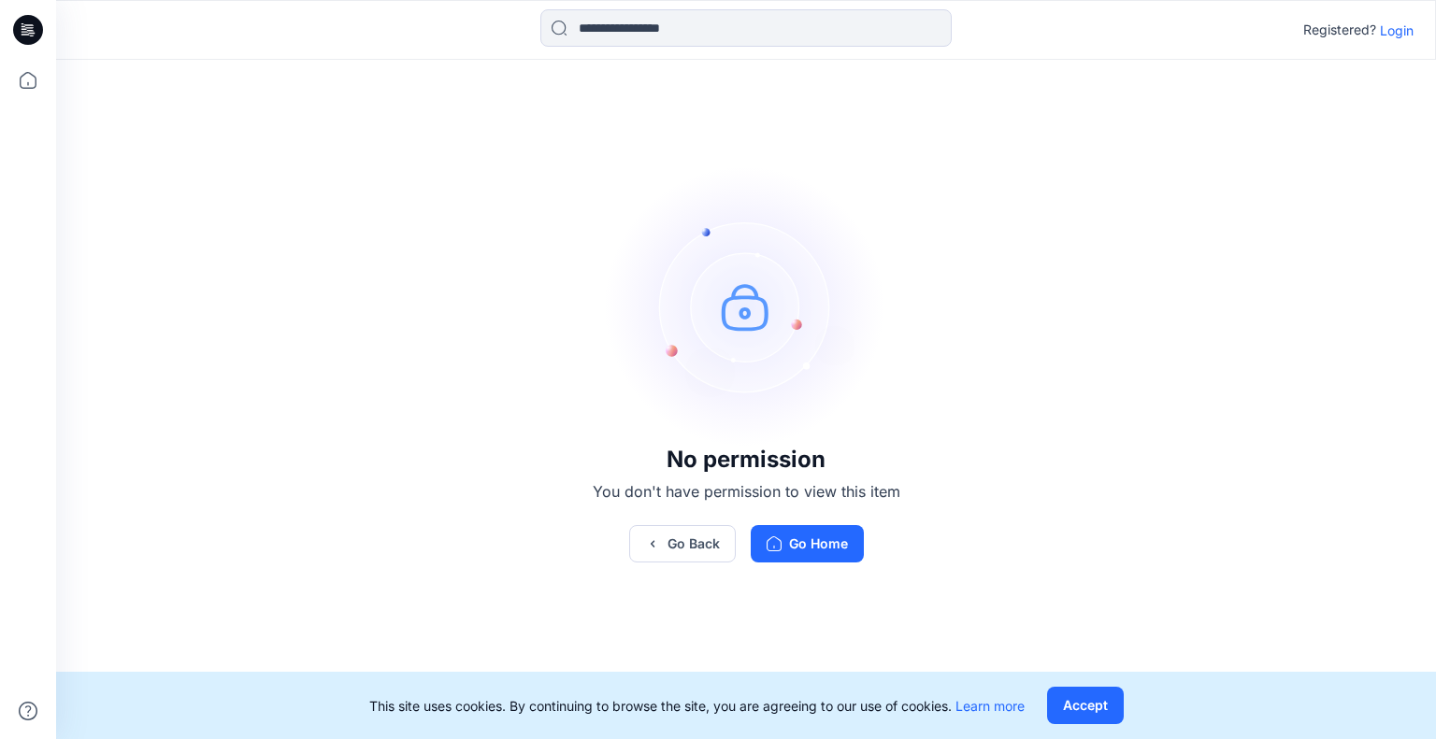
click at [1402, 25] on p "Login" at bounding box center [1397, 31] width 34 height 20
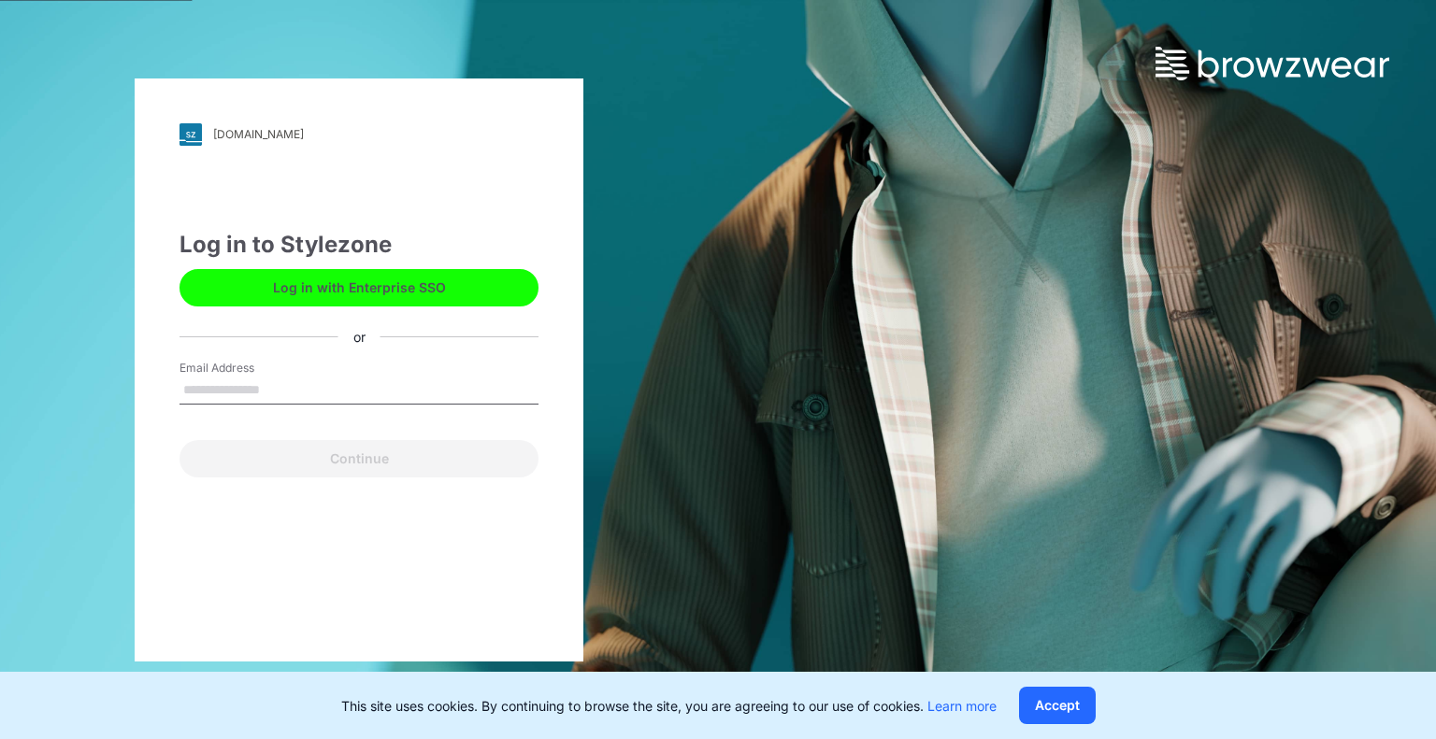
click at [265, 374] on label "Email Address" at bounding box center [244, 368] width 131 height 17
click at [265, 377] on input "Email Address" at bounding box center [358, 391] width 359 height 28
click at [265, 375] on label "Email Address" at bounding box center [244, 368] width 131 height 17
click at [265, 377] on input "Email Address" at bounding box center [358, 391] width 359 height 28
click at [264, 389] on input "Email Address" at bounding box center [358, 391] width 359 height 28
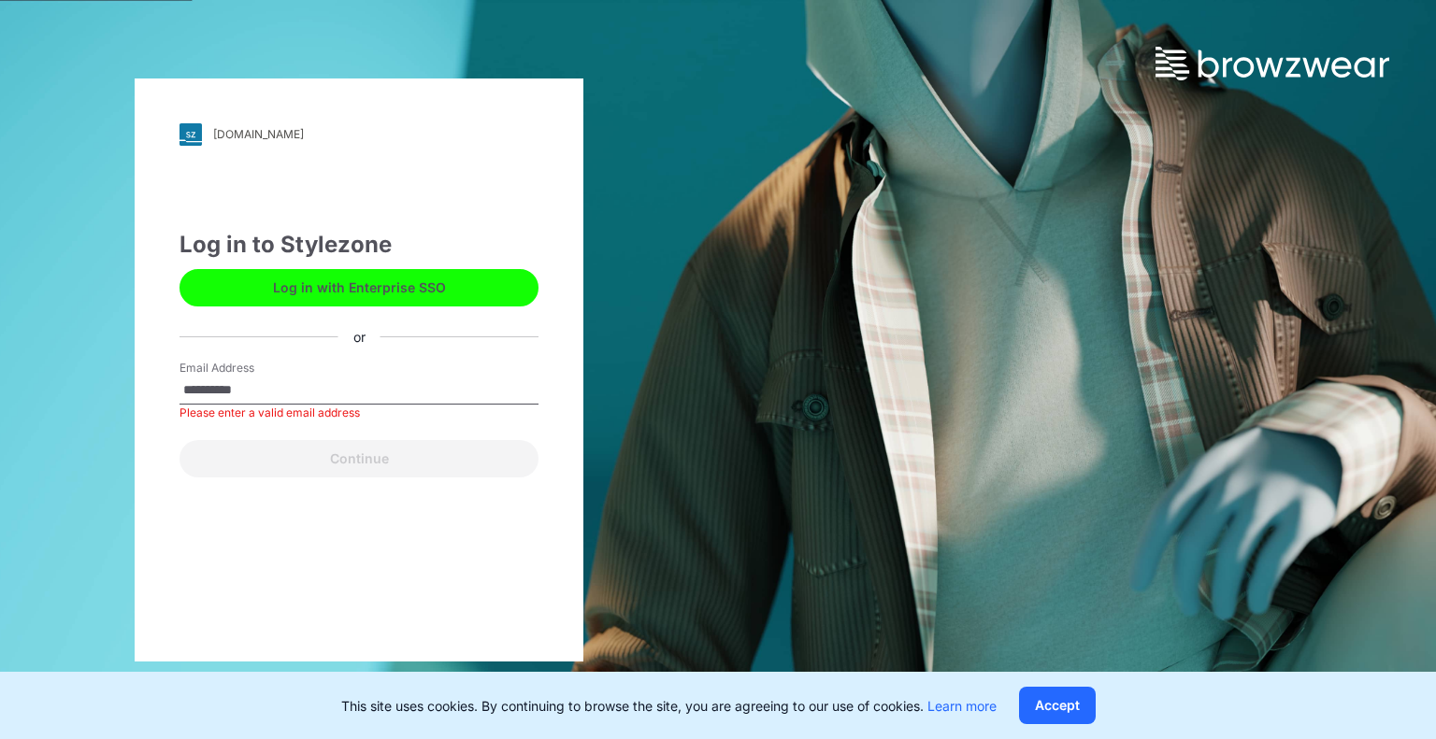
type input "**********"
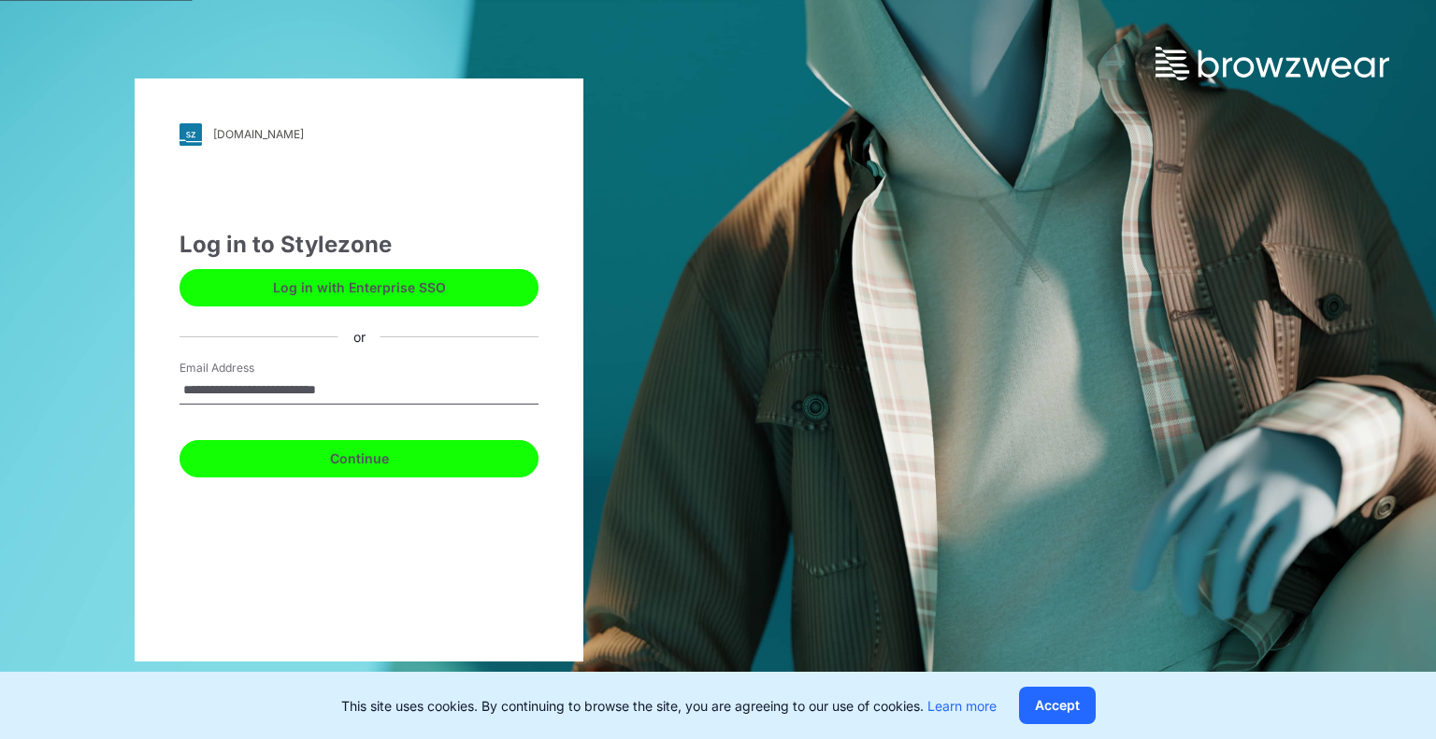
click at [336, 458] on button "Continue" at bounding box center [358, 458] width 359 height 37
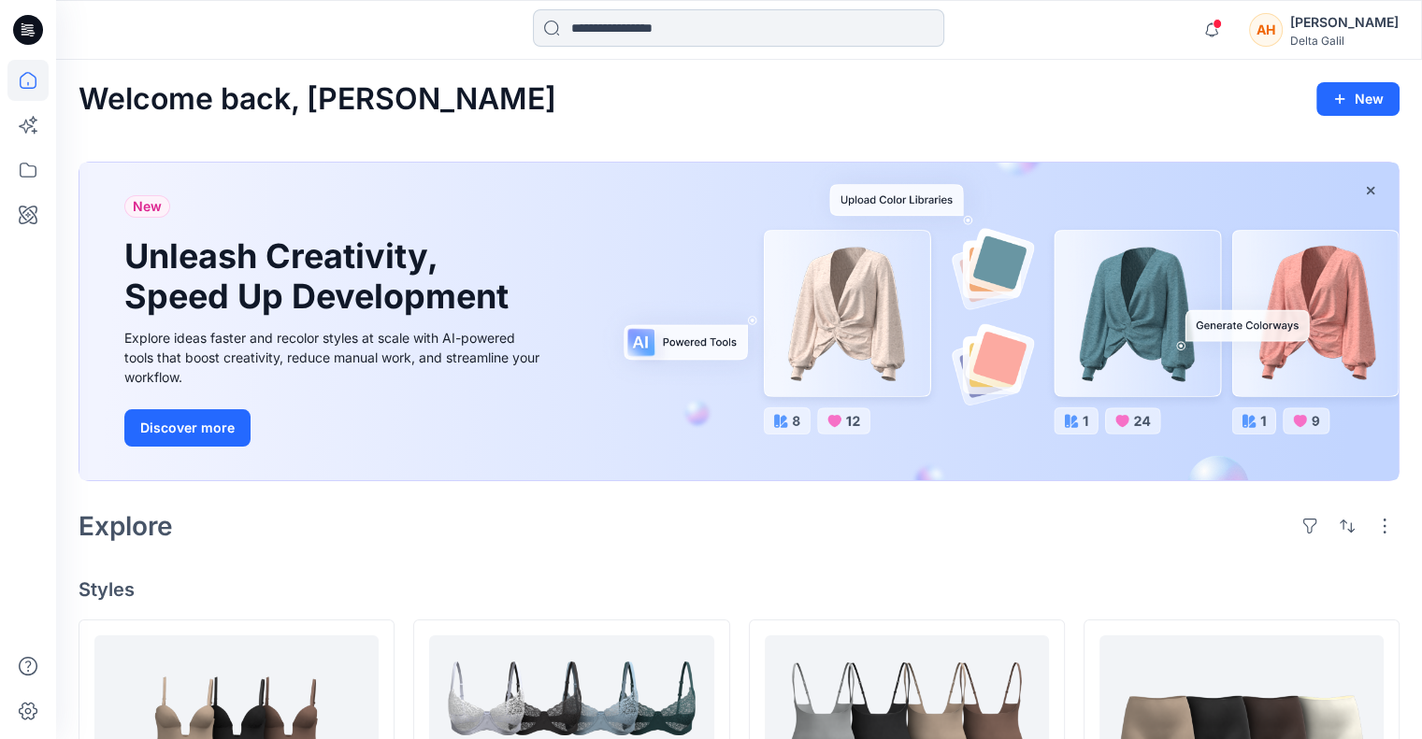
click at [623, 35] on input at bounding box center [738, 27] width 411 height 37
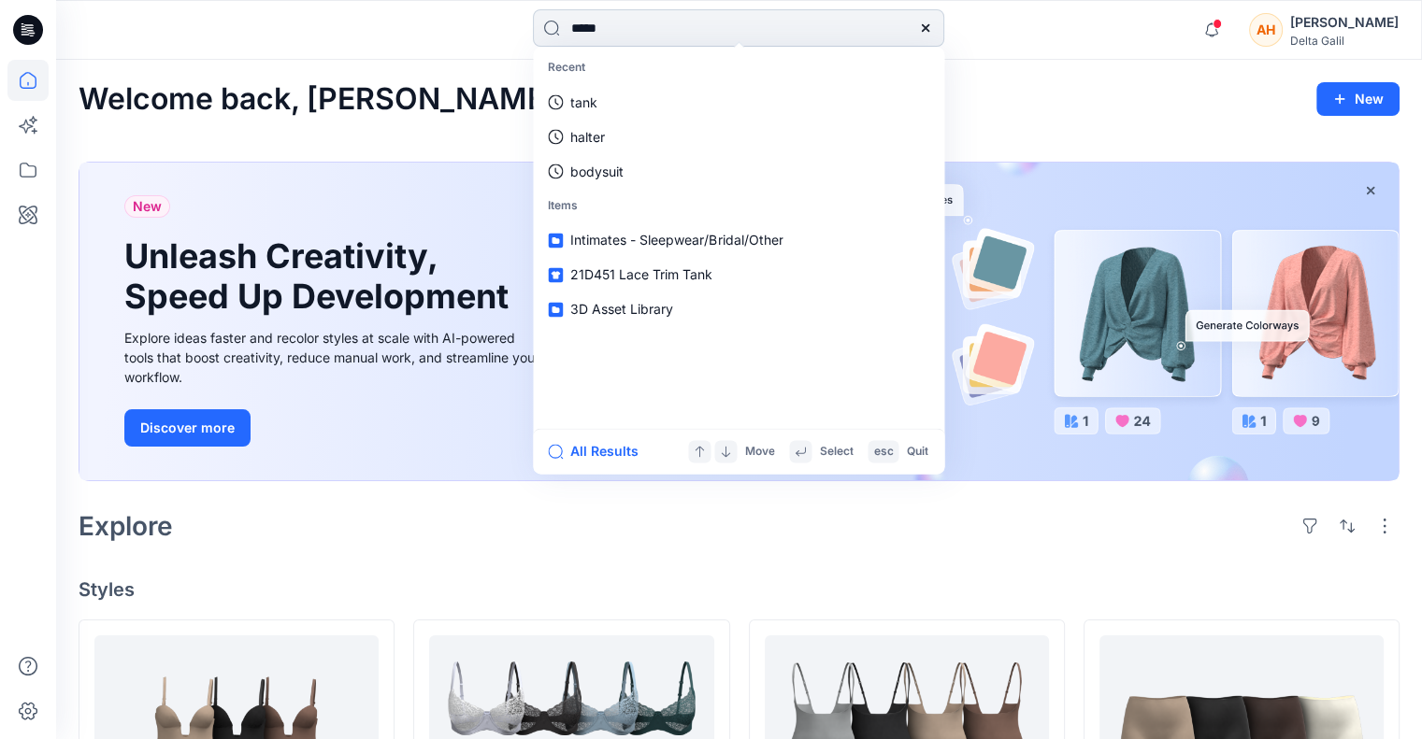
type input "******"
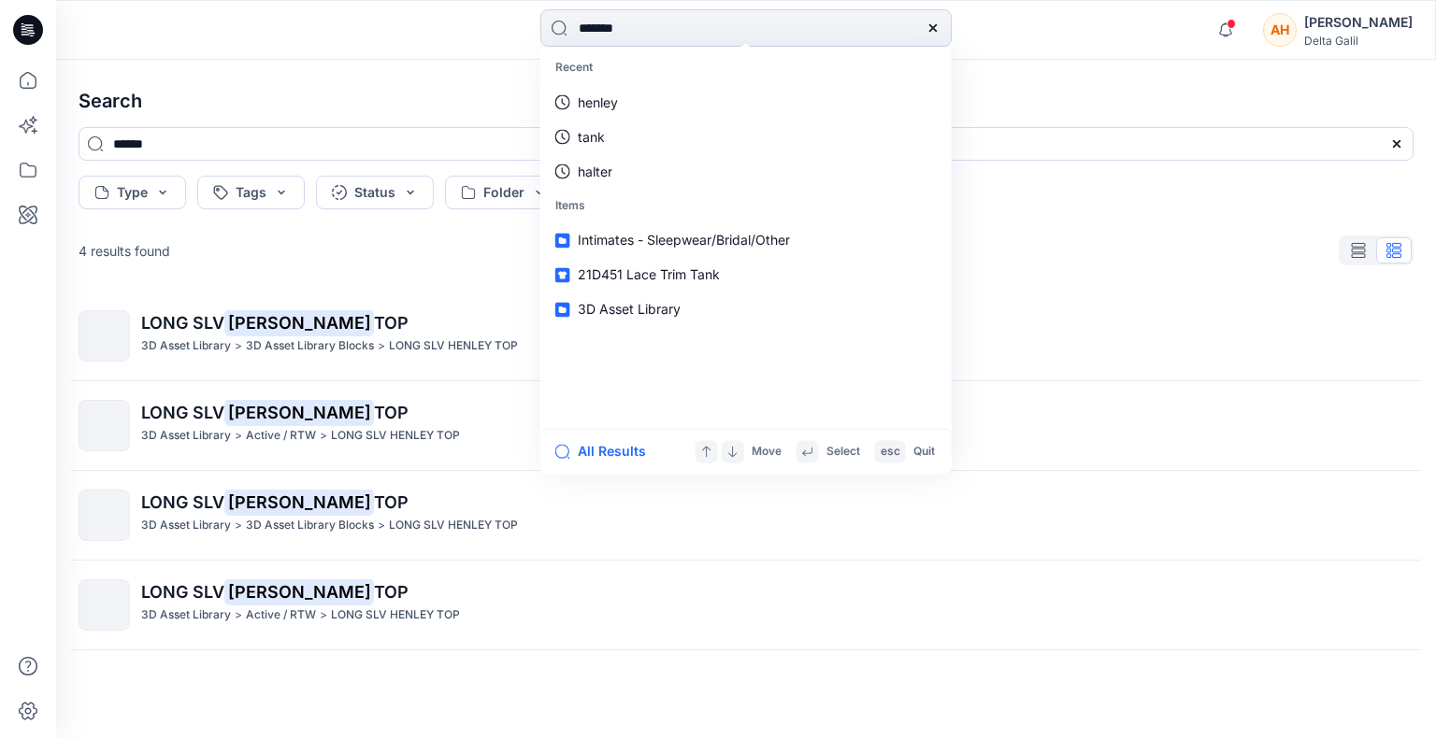
type input "********"
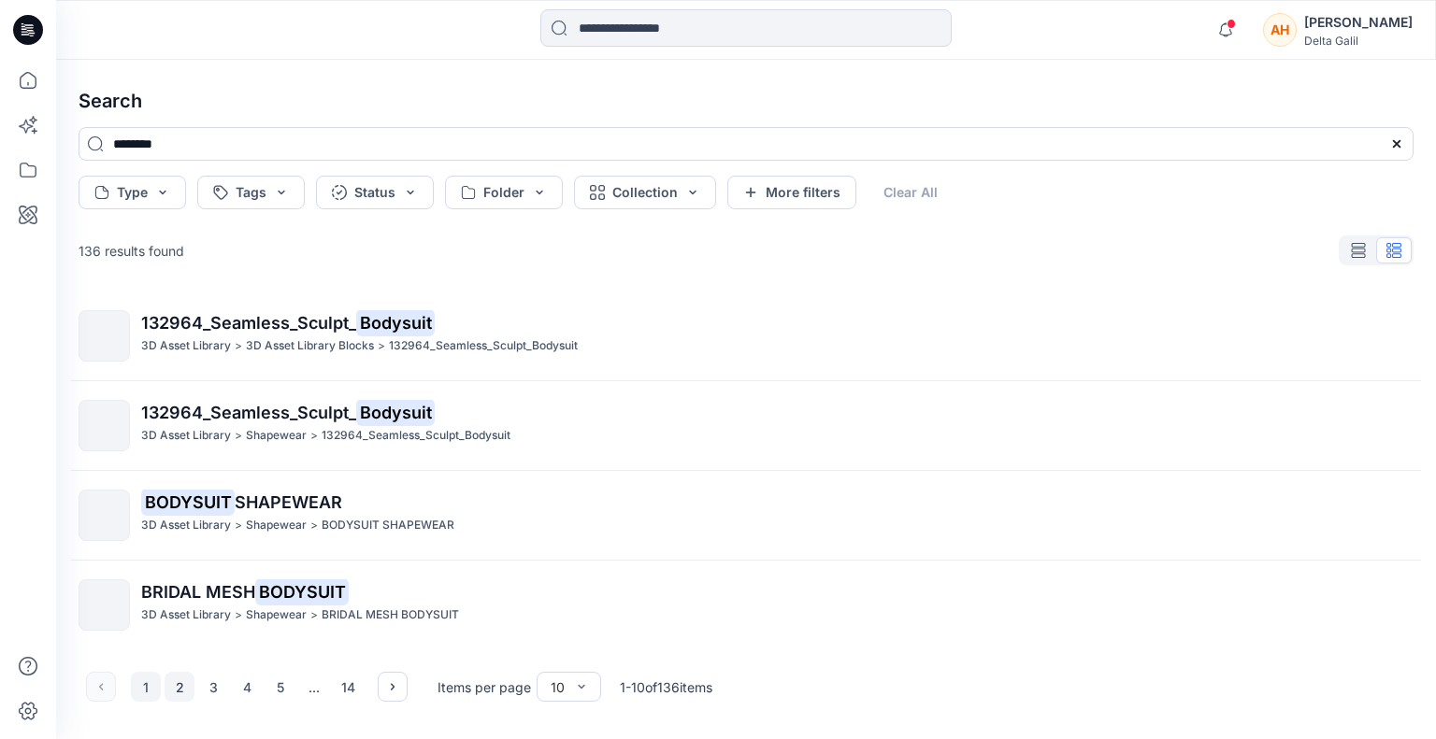
click at [177, 695] on button "2" at bounding box center [180, 687] width 30 height 30
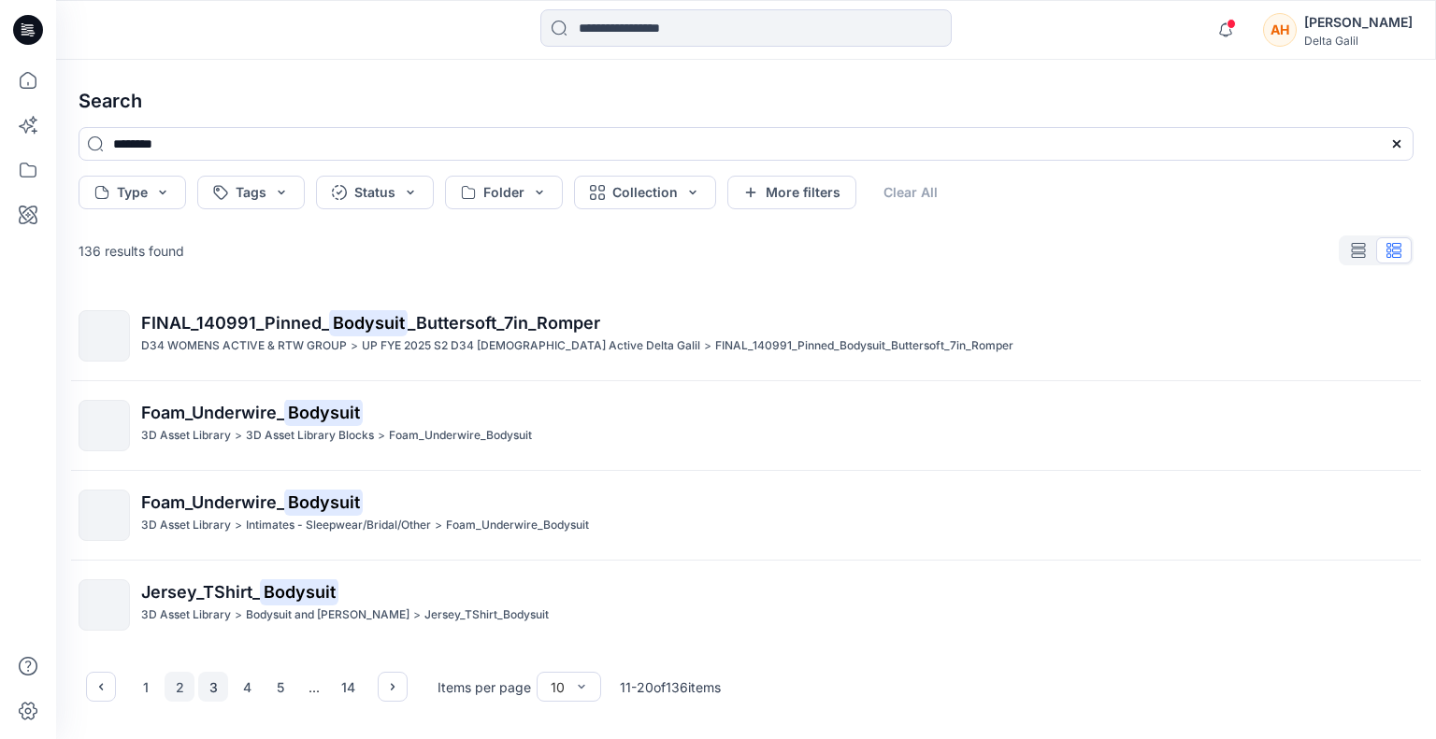
click at [208, 683] on button "3" at bounding box center [213, 687] width 30 height 30
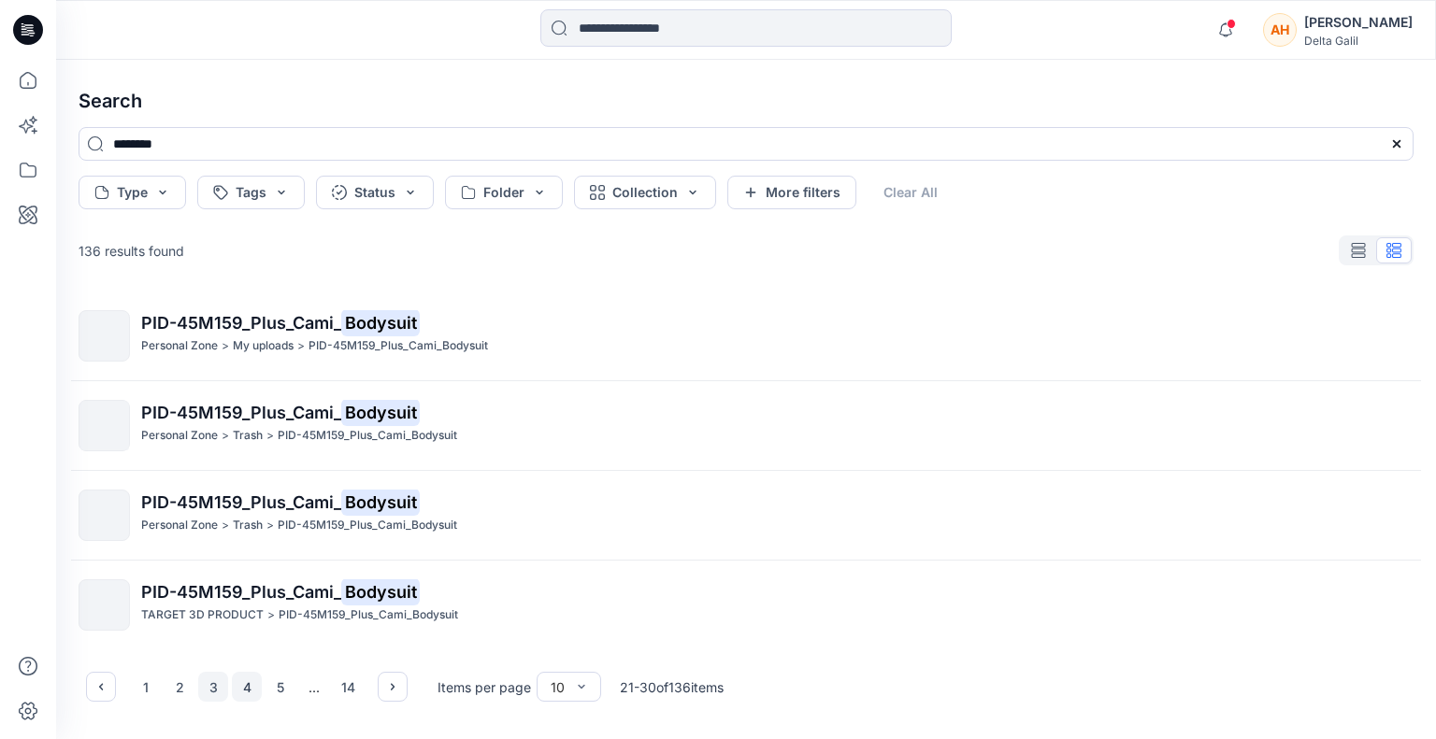
click at [241, 685] on button "4" at bounding box center [247, 687] width 30 height 30
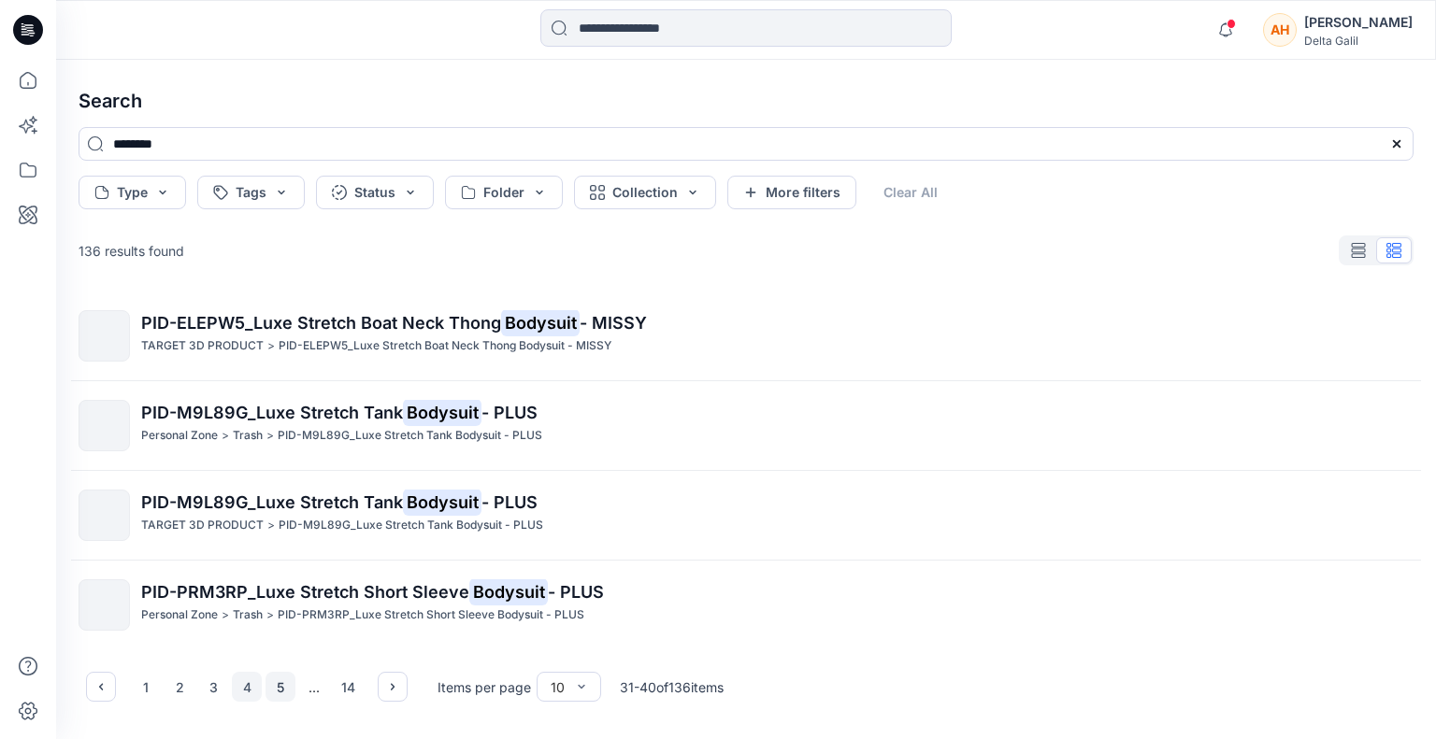
click at [272, 687] on button "5" at bounding box center [280, 687] width 30 height 30
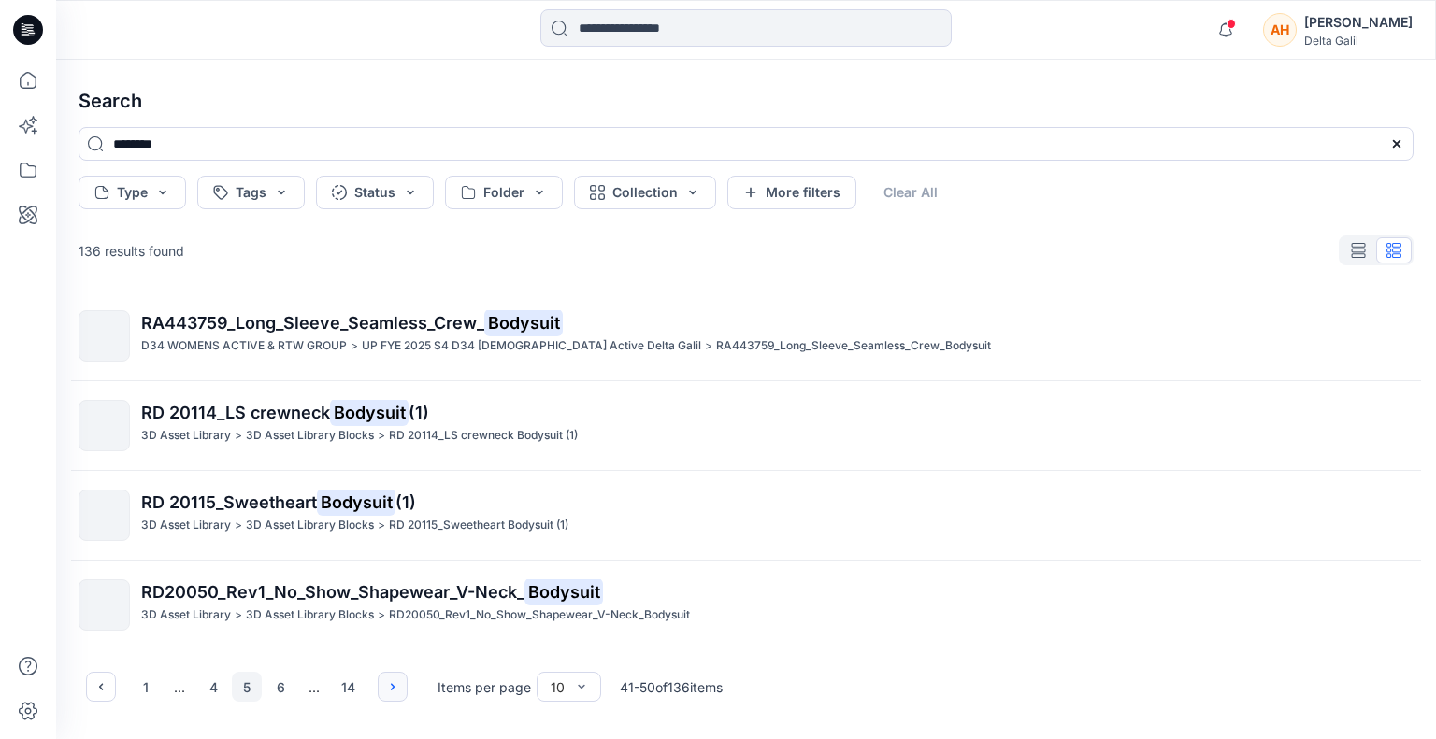
click at [400, 676] on button "button" at bounding box center [393, 687] width 30 height 30
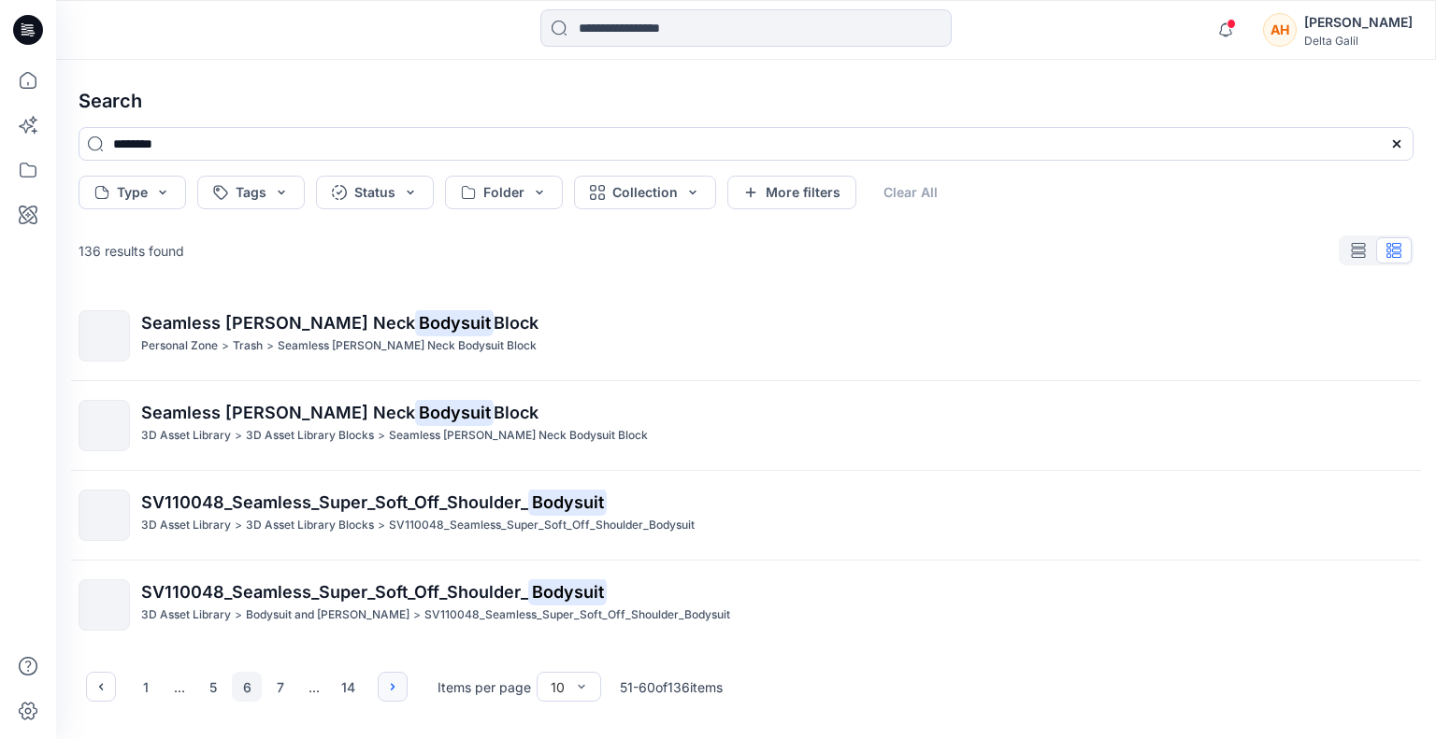
click at [397, 678] on button "button" at bounding box center [393, 687] width 30 height 30
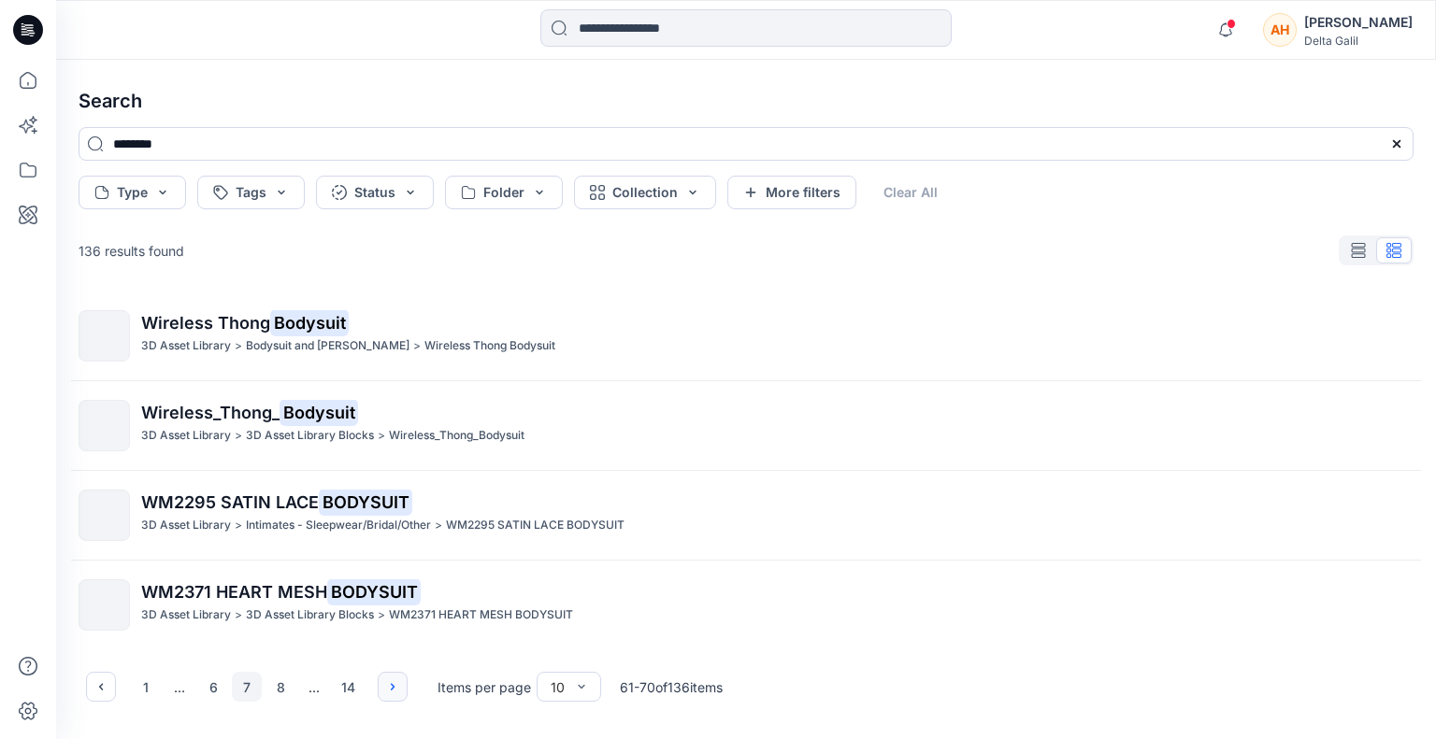
click at [391, 690] on icon "button" at bounding box center [393, 686] width 4 height 7
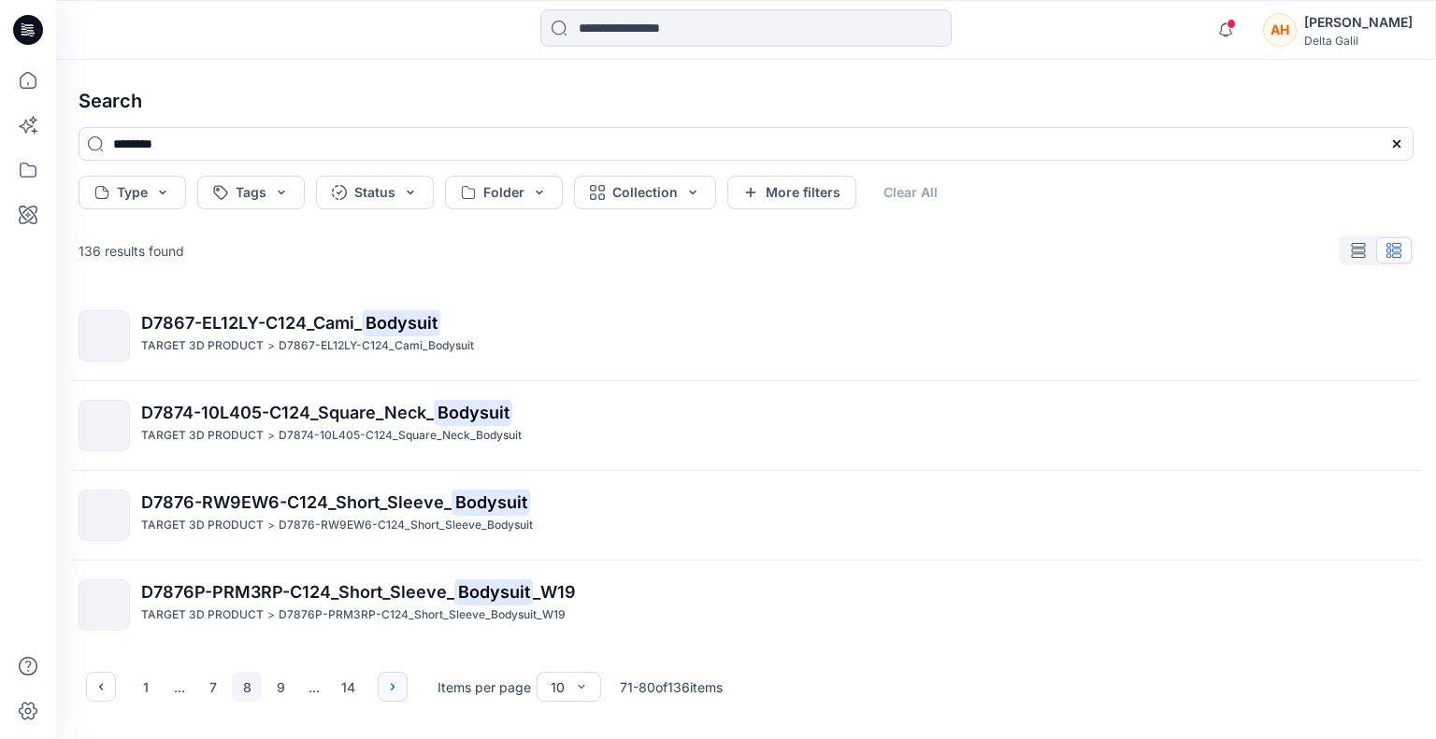
click at [392, 691] on icon "button" at bounding box center [392, 687] width 15 height 15
